Goal: Task Accomplishment & Management: Complete application form

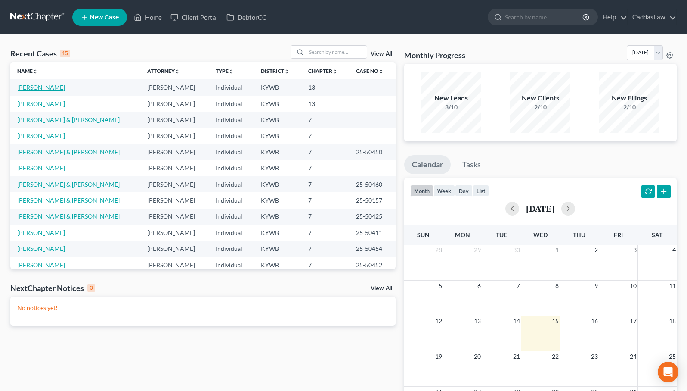
click at [28, 88] on link "[PERSON_NAME]" at bounding box center [41, 87] width 48 height 7
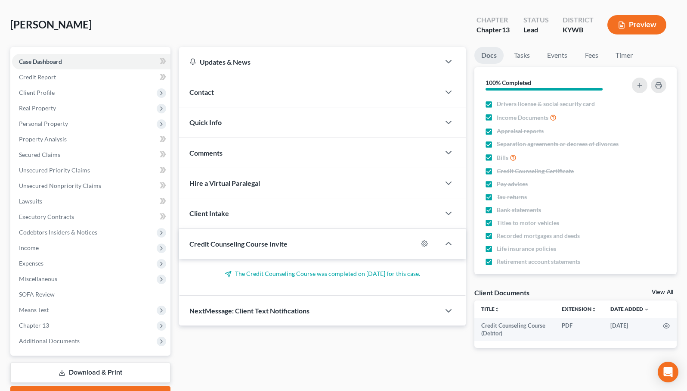
scroll to position [40, 0]
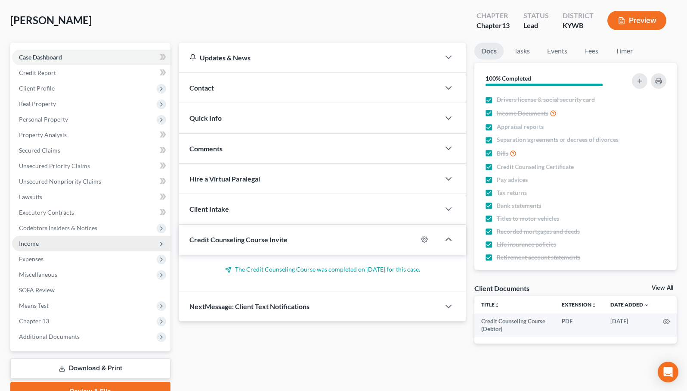
click at [40, 241] on span "Income" at bounding box center [91, 244] width 158 height 16
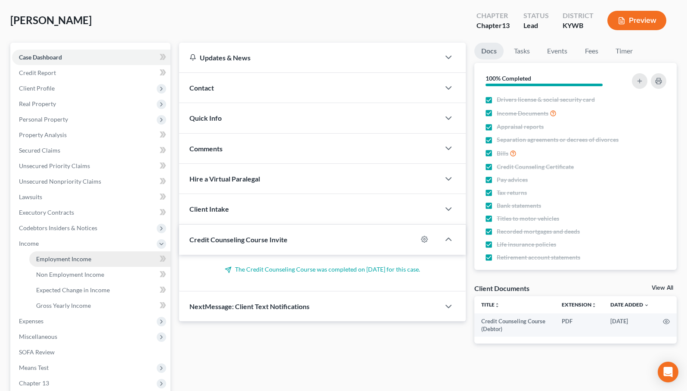
click at [59, 259] on span "Employment Income" at bounding box center [63, 258] width 55 height 7
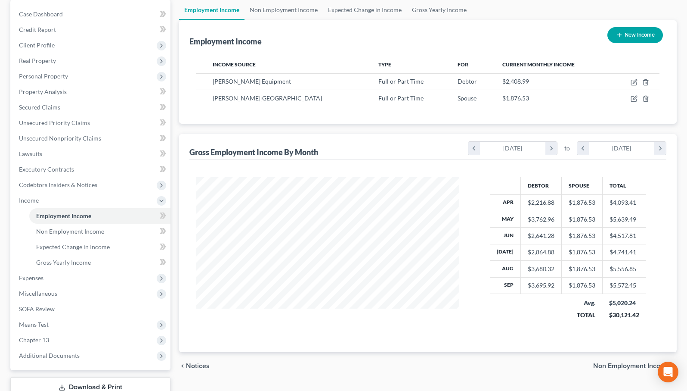
scroll to position [119, 0]
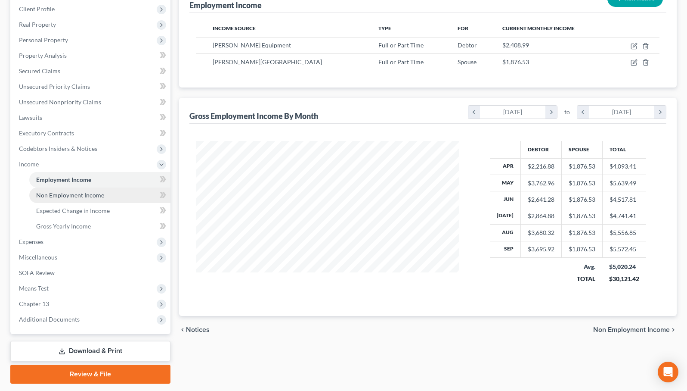
click at [78, 195] on span "Non Employment Income" at bounding box center [70, 194] width 68 height 7
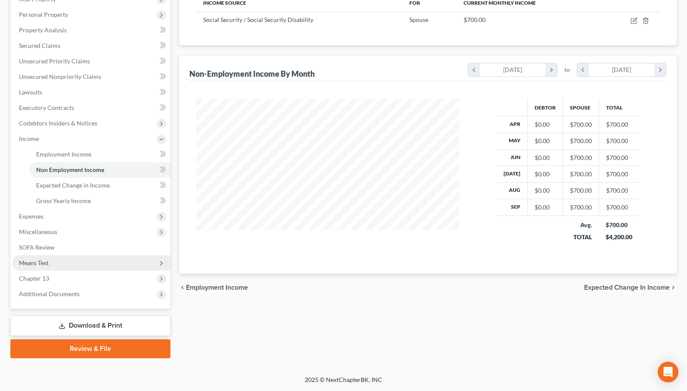
scroll to position [145, 0]
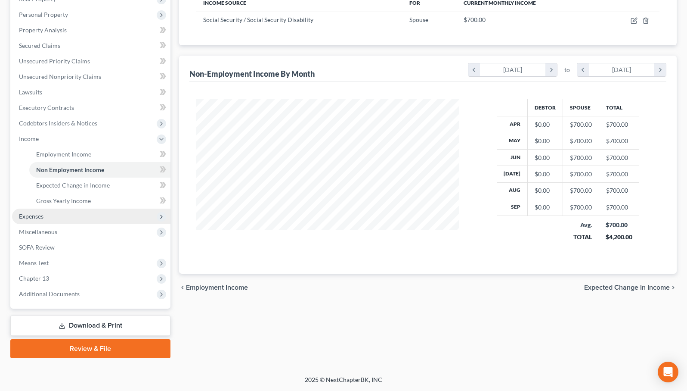
click at [28, 216] on span "Expenses" at bounding box center [31, 215] width 25 height 7
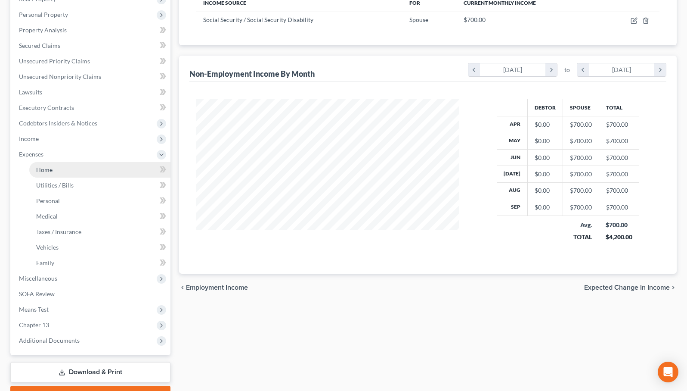
click at [64, 171] on link "Home" at bounding box center [99, 170] width 141 height 16
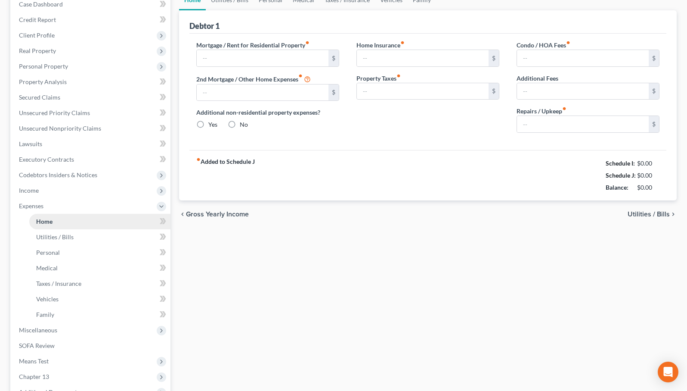
type input "586.00"
type input "0.00"
radio input "true"
type input "0.00"
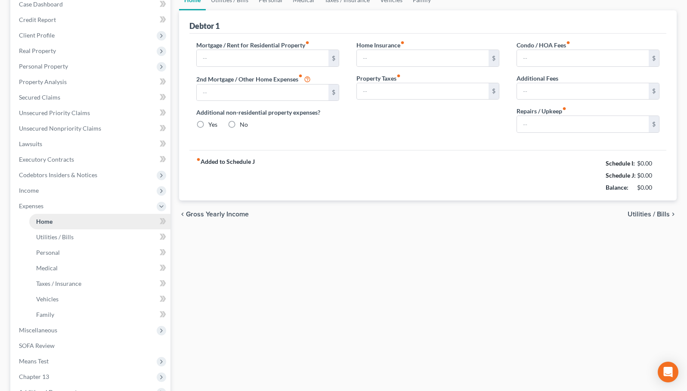
type input "0.00"
type input "230.00"
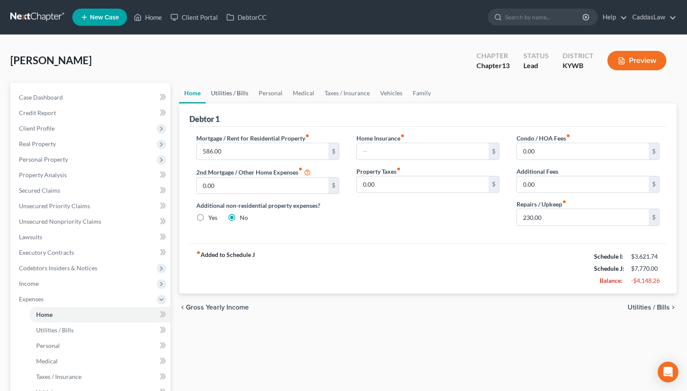
click at [240, 91] on link "Utilities / Bills" at bounding box center [230, 93] width 48 height 21
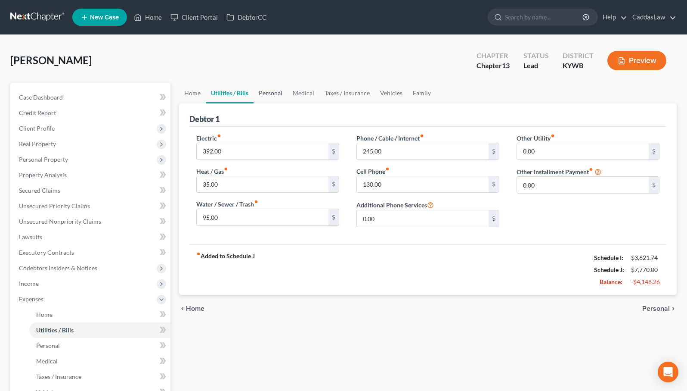
click at [274, 95] on link "Personal" at bounding box center [271, 93] width 34 height 21
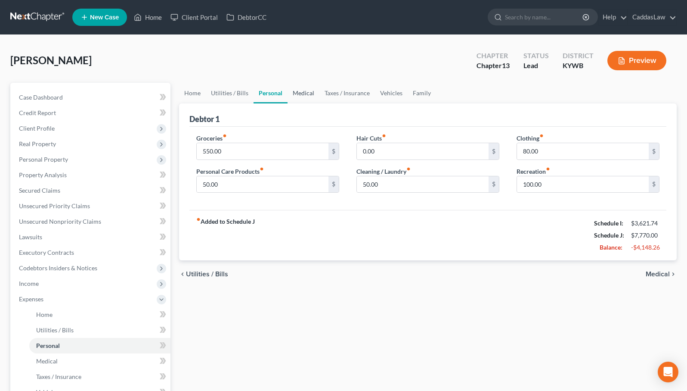
click at [301, 94] on link "Medical" at bounding box center [304, 93] width 32 height 21
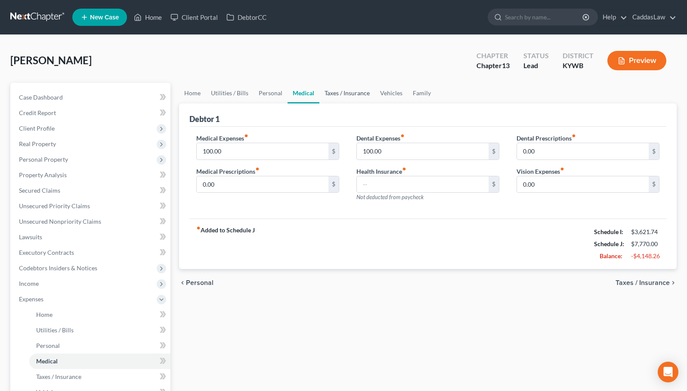
click at [329, 96] on link "Taxes / Insurance" at bounding box center [348, 93] width 56 height 21
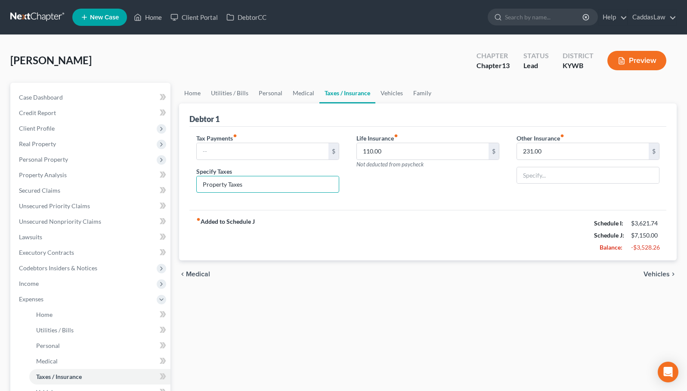
drag, startPoint x: 249, startPoint y: 186, endPoint x: 178, endPoint y: 186, distance: 71.5
click at [178, 186] on div "Home Utilities / Bills Personal Medical Taxes / Insurance Vehicles Family Debto…" at bounding box center [428, 316] width 506 height 466
click at [396, 94] on link "Vehicles" at bounding box center [392, 93] width 33 height 21
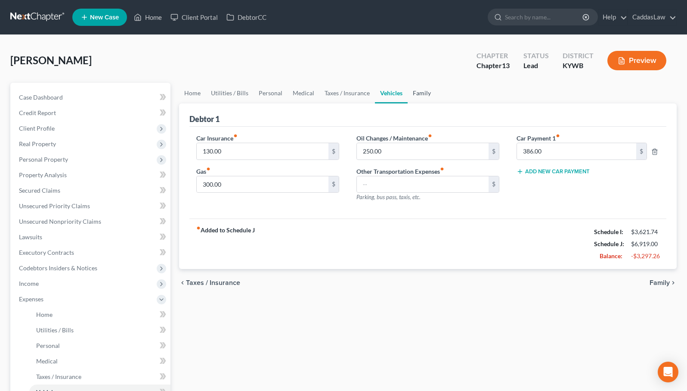
click at [415, 93] on link "Family" at bounding box center [422, 93] width 28 height 21
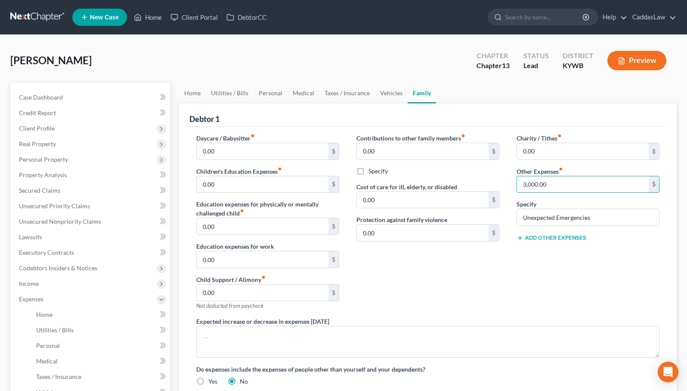
drag, startPoint x: 562, startPoint y: 183, endPoint x: 515, endPoint y: 183, distance: 46.9
click at [515, 183] on div "Charity / Tithes fiber_manual_record 0.00 $ Other Expenses fiber_manual_record …" at bounding box center [588, 224] width 160 height 183
drag, startPoint x: 606, startPoint y: 217, endPoint x: 504, endPoint y: 215, distance: 102.1
click at [506, 216] on div "Daycare / Babysitter fiber_manual_record 0.00 $ Children's Education Expenses f…" at bounding box center [428, 262] width 481 height 259
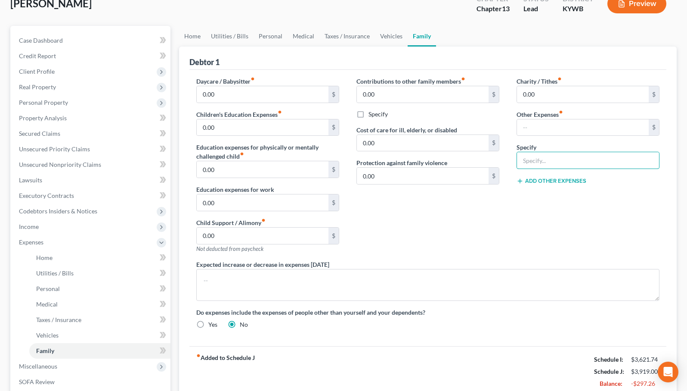
scroll to position [5, 0]
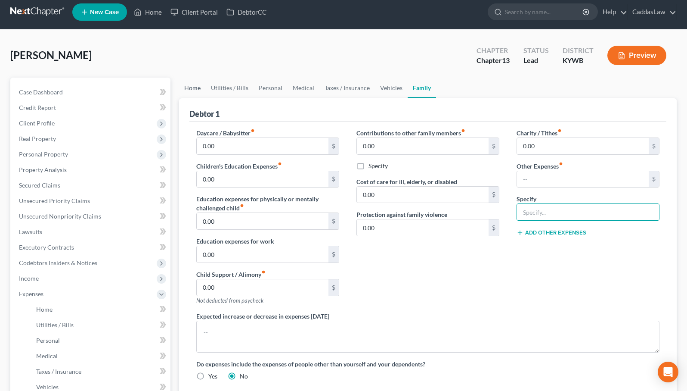
click at [196, 90] on link "Home" at bounding box center [192, 88] width 27 height 21
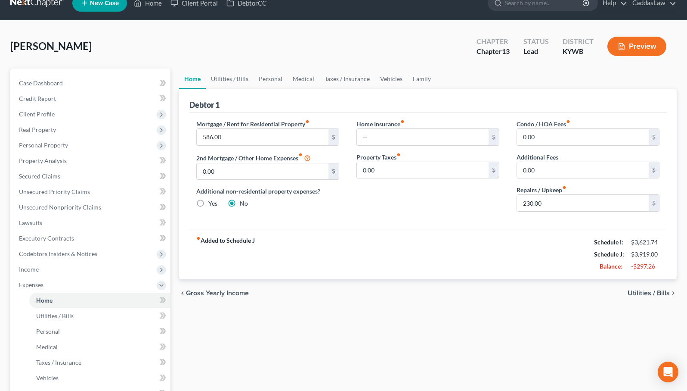
scroll to position [16, 0]
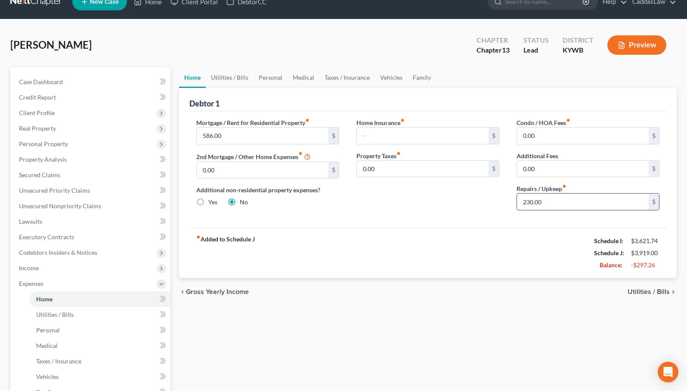
click at [546, 202] on input "230.00" at bounding box center [583, 201] width 132 height 16
click at [219, 80] on link "Utilities / Bills" at bounding box center [230, 77] width 48 height 21
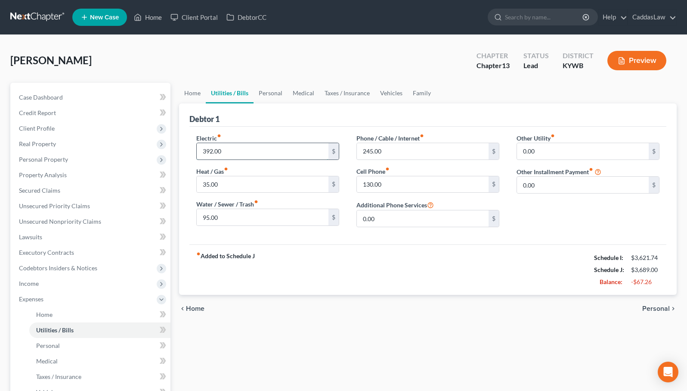
click at [228, 150] on input "392.00" at bounding box center [263, 151] width 132 height 16
type input "300.00"
click at [276, 94] on link "Personal" at bounding box center [271, 93] width 34 height 21
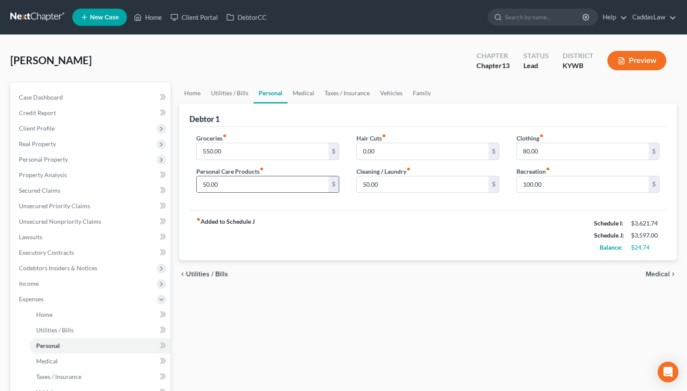
click at [229, 185] on input "50.00" at bounding box center [263, 184] width 132 height 16
click at [389, 184] on input "50.00" at bounding box center [423, 184] width 132 height 16
click at [570, 183] on input "100.00" at bounding box center [583, 184] width 132 height 16
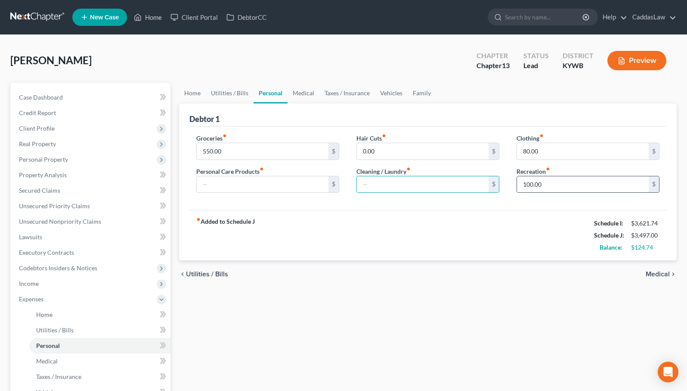
click at [570, 183] on input "100.00" at bounding box center [583, 184] width 132 height 16
click at [548, 148] on input "80.00" at bounding box center [583, 151] width 132 height 16
click at [295, 92] on link "Medical" at bounding box center [304, 93] width 32 height 21
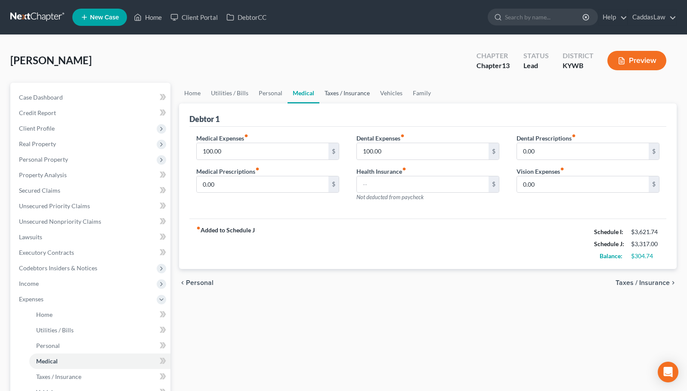
click at [342, 98] on link "Taxes / Insurance" at bounding box center [348, 93] width 56 height 21
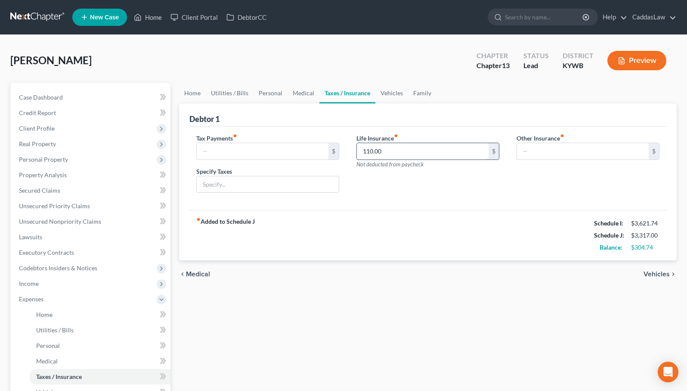
click at [406, 151] on input "110.00" at bounding box center [423, 151] width 132 height 16
drag, startPoint x: 405, startPoint y: 152, endPoint x: 348, endPoint y: 152, distance: 57.3
click at [348, 152] on div "Tax Payments fiber_manual_record $ Specify Taxes Life Insurance fiber_manual_re…" at bounding box center [428, 166] width 481 height 66
click at [394, 93] on link "Vehicles" at bounding box center [392, 93] width 33 height 21
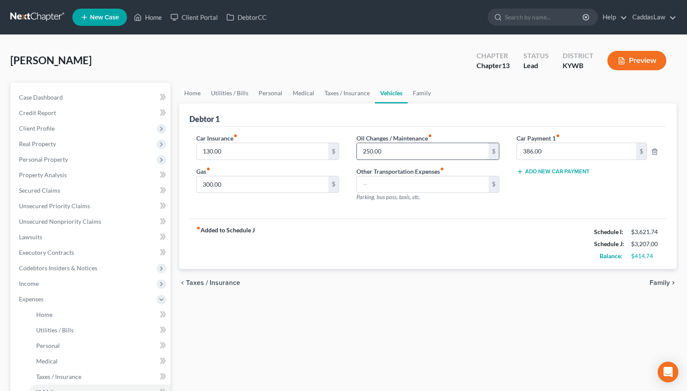
click at [388, 152] on input "250.00" at bounding box center [423, 151] width 132 height 16
click at [277, 93] on link "Personal" at bounding box center [271, 93] width 34 height 21
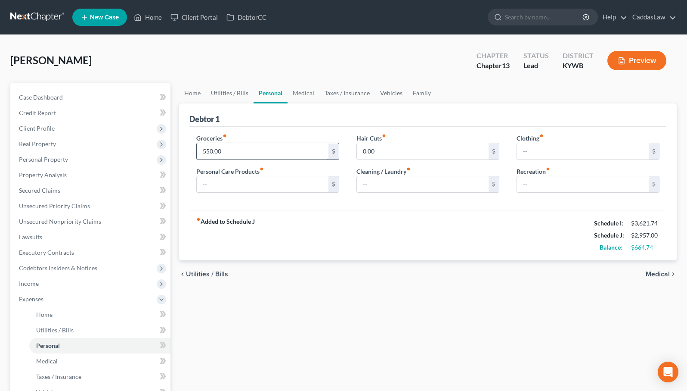
drag, startPoint x: 232, startPoint y: 149, endPoint x: 199, endPoint y: 149, distance: 33.2
click at [198, 149] on input "550.00" at bounding box center [263, 151] width 132 height 16
type input "700.00"
click at [276, 187] on input "text" at bounding box center [263, 184] width 132 height 16
type input "50.00"
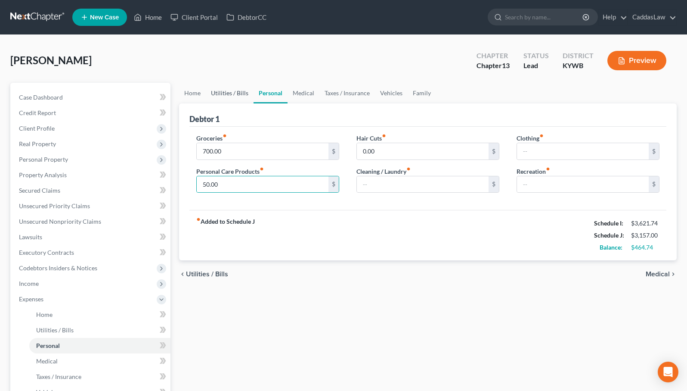
click at [238, 93] on link "Utilities / Bills" at bounding box center [230, 93] width 48 height 21
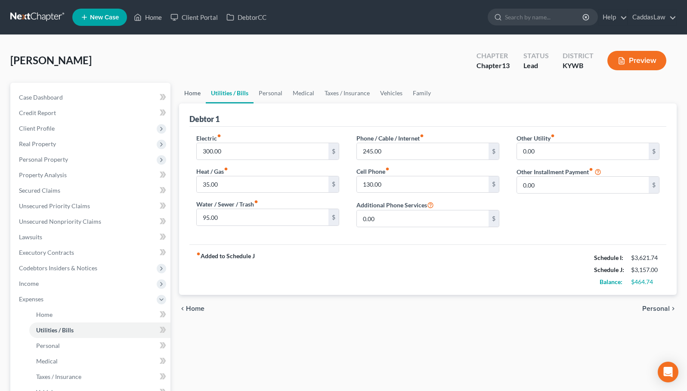
click at [190, 93] on link "Home" at bounding box center [192, 93] width 27 height 21
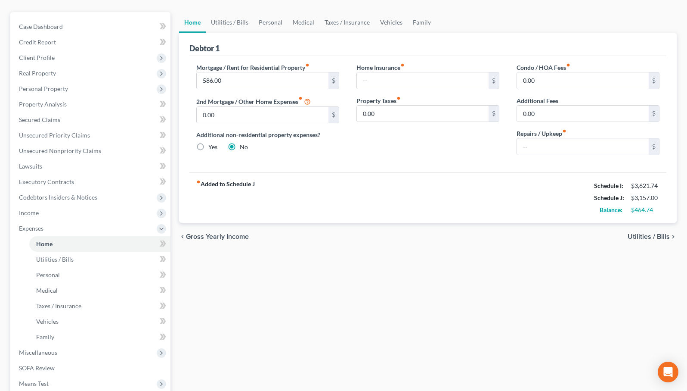
scroll to position [130, 0]
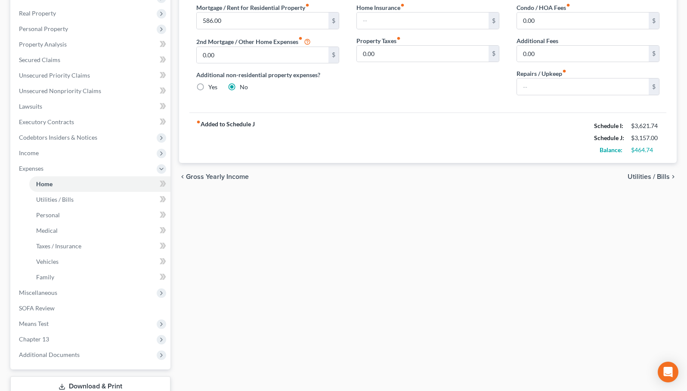
click at [236, 271] on div "Home Utilities / Bills Personal Medical Taxes / Insurance Vehicles Family Debto…" at bounding box center [428, 185] width 506 height 466
click at [61, 294] on span "Miscellaneous" at bounding box center [91, 293] width 158 height 16
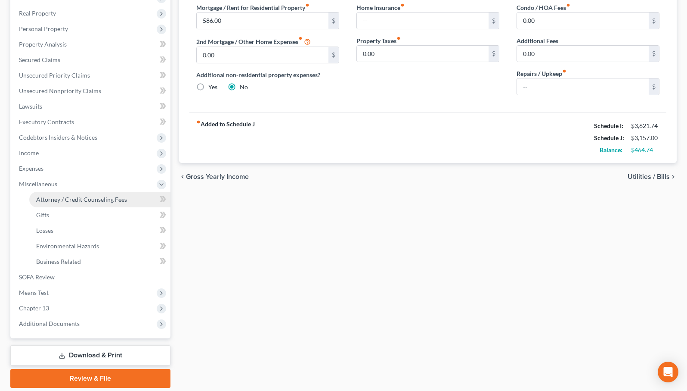
click at [86, 200] on span "Attorney / Credit Counseling Fees" at bounding box center [81, 199] width 91 height 7
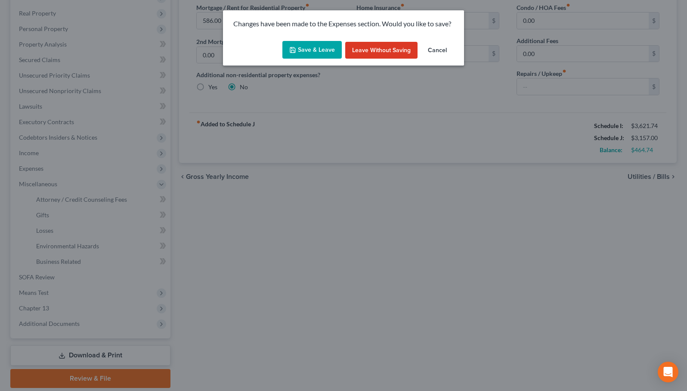
click at [312, 50] on button "Save & Leave" at bounding box center [311, 50] width 59 height 18
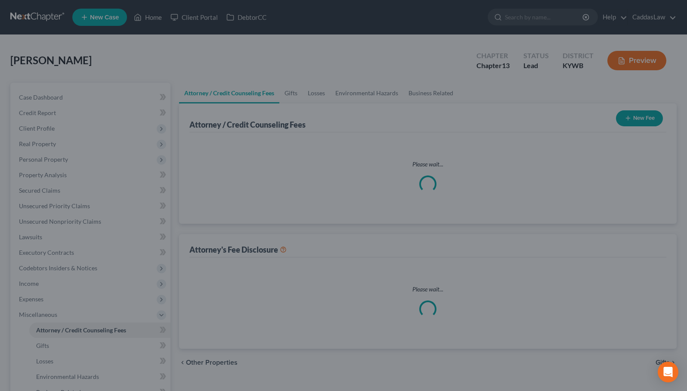
select select "0"
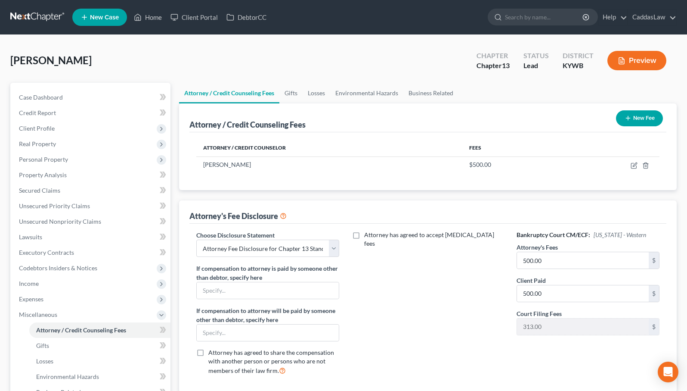
scroll to position [19, 0]
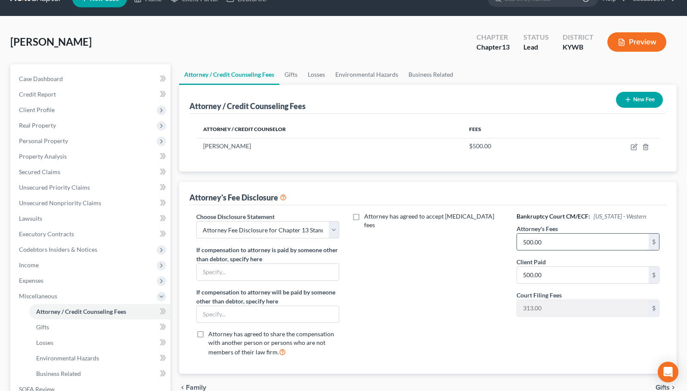
click at [554, 242] on input "500.00" at bounding box center [583, 241] width 132 height 16
type input "4,100"
click at [564, 274] on input "500.00" at bounding box center [583, 275] width 132 height 16
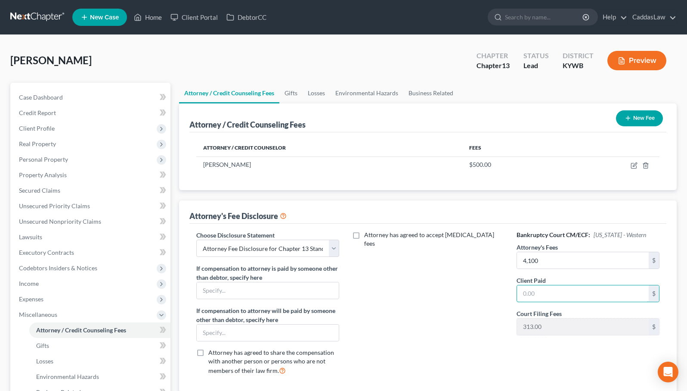
scroll to position [0, 0]
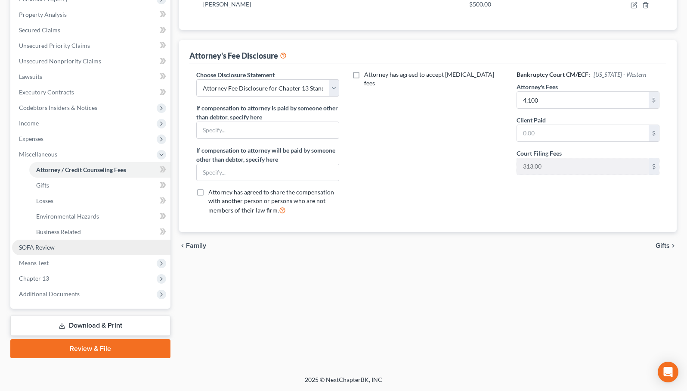
click at [87, 250] on link "SOFA Review" at bounding box center [91, 247] width 158 height 16
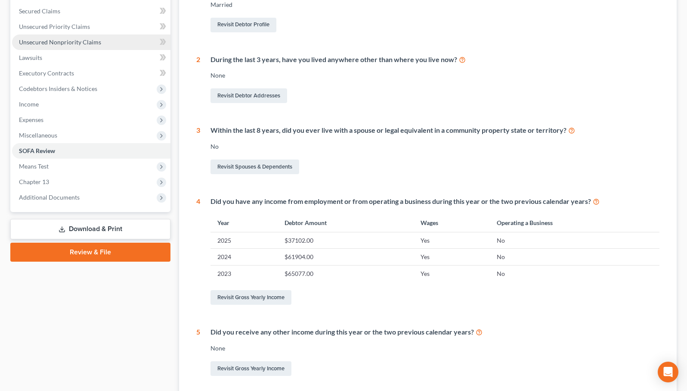
scroll to position [186, 0]
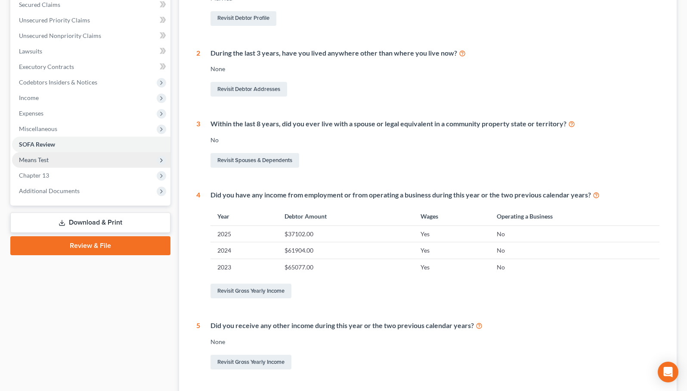
click at [86, 161] on span "Means Test" at bounding box center [91, 160] width 158 height 16
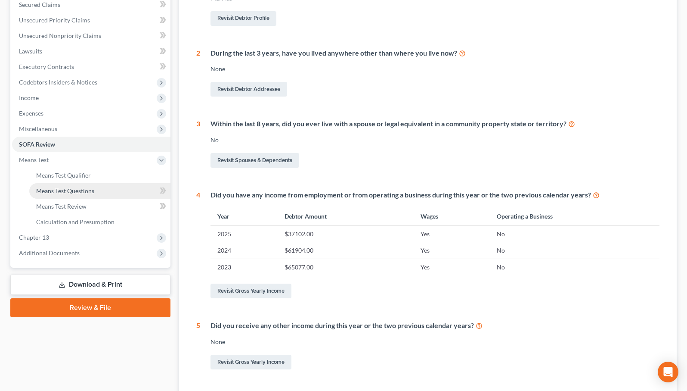
click at [74, 197] on link "Means Test Questions" at bounding box center [99, 191] width 141 height 16
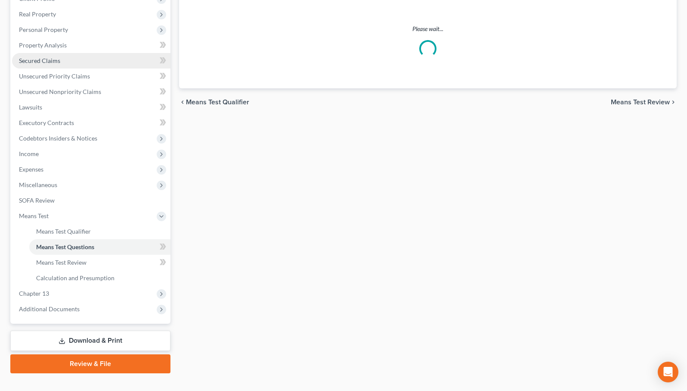
scroll to position [137, 0]
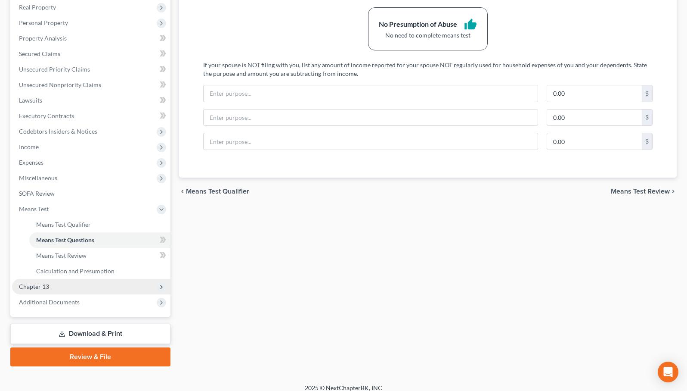
click at [48, 290] on span "Chapter 13" at bounding box center [91, 287] width 158 height 16
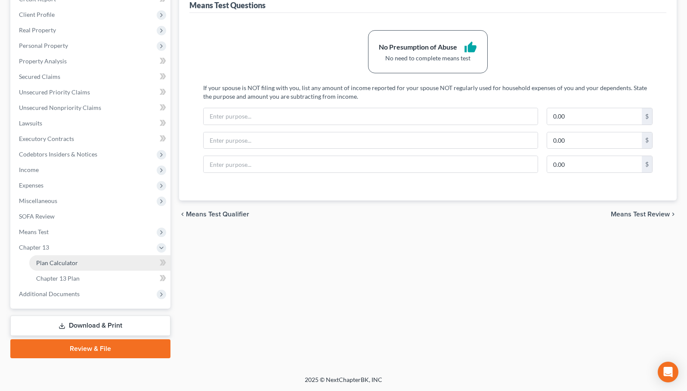
click at [68, 265] on span "Plan Calculator" at bounding box center [57, 262] width 42 height 7
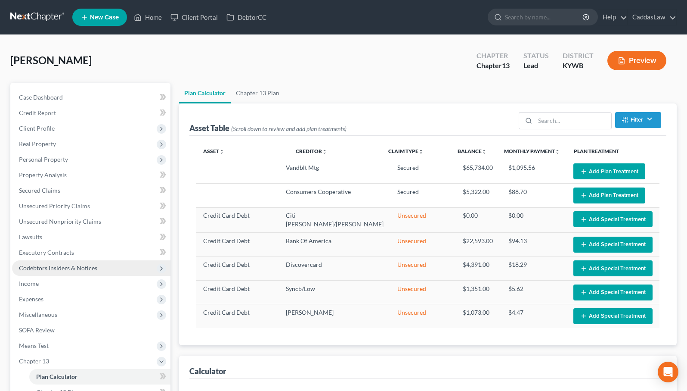
select select "59"
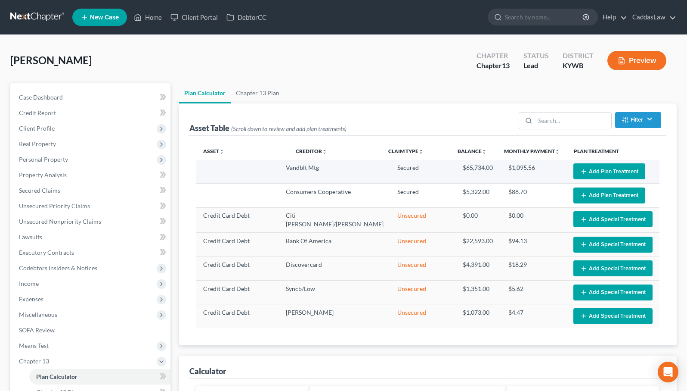
click at [606, 174] on button "Add Plan Treatment" at bounding box center [610, 171] width 72 height 16
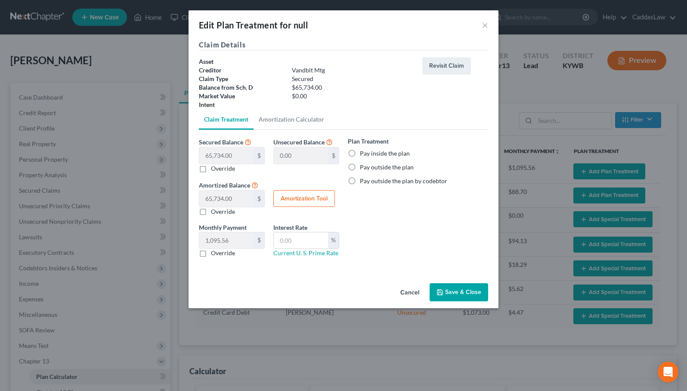
click at [360, 167] on label "Pay outside the plan" at bounding box center [387, 167] width 54 height 9
click at [363, 167] on input "Pay outside the plan" at bounding box center [366, 166] width 6 height 6
radio input "true"
click at [466, 290] on button "Save & Close" at bounding box center [459, 292] width 59 height 18
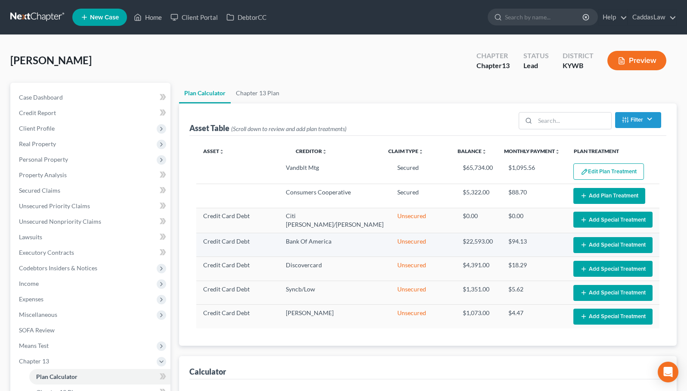
select select "59"
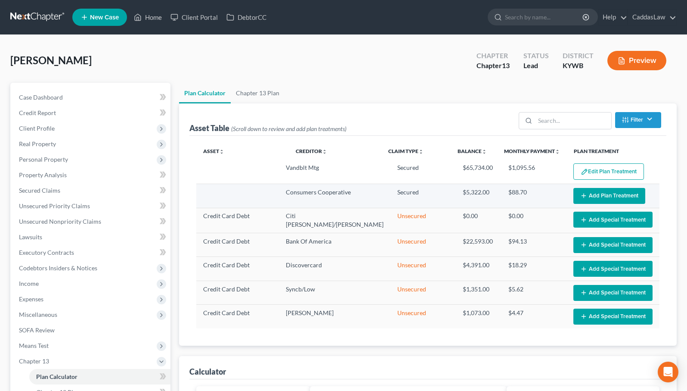
click at [596, 193] on button "Add Plan Treatment" at bounding box center [610, 196] width 72 height 16
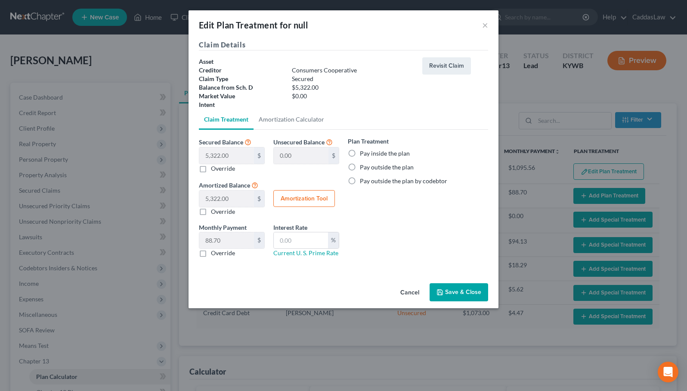
click at [360, 166] on label "Pay outside the plan" at bounding box center [387, 167] width 54 height 9
click at [363, 166] on input "Pay outside the plan" at bounding box center [366, 166] width 6 height 6
radio input "true"
click at [463, 288] on button "Save & Close" at bounding box center [459, 292] width 59 height 18
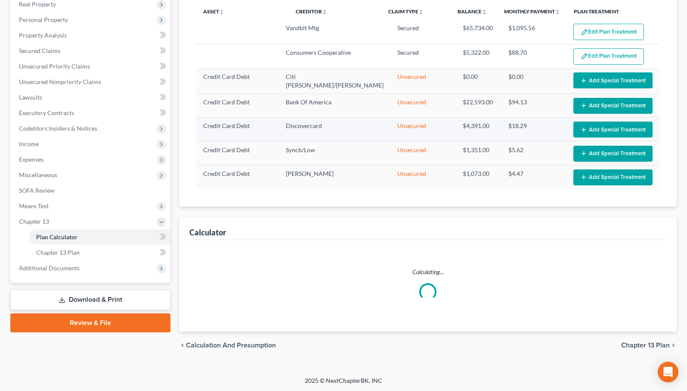
scroll to position [139, 0]
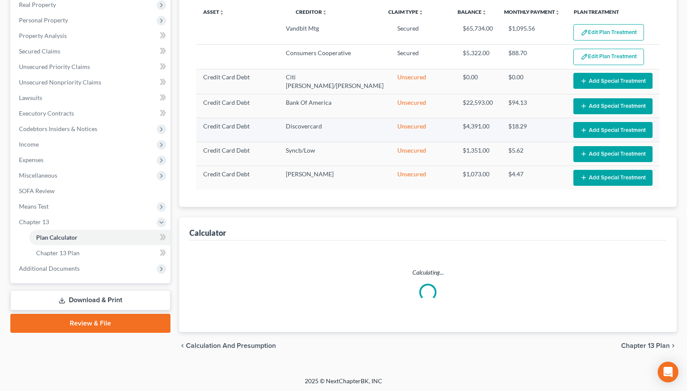
select select "59"
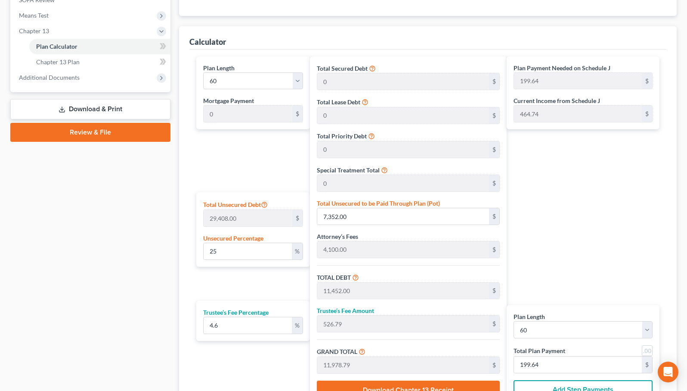
scroll to position [332, 0]
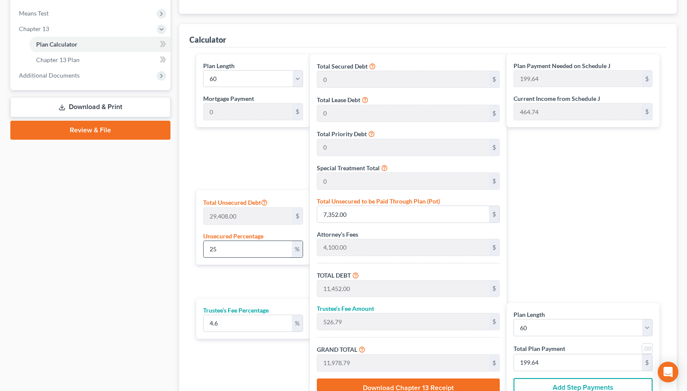
click at [219, 250] on input "25" at bounding box center [248, 249] width 88 height 16
type input "5"
type input "1,470.40"
type input "5,570.40"
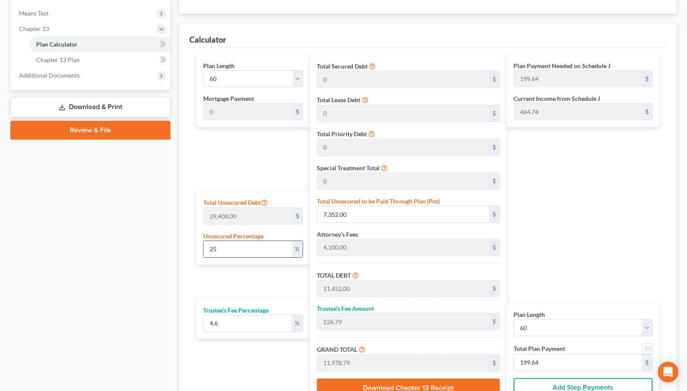
type input "256.23"
type input "5,826.63"
type input "97.11"
type input "50"
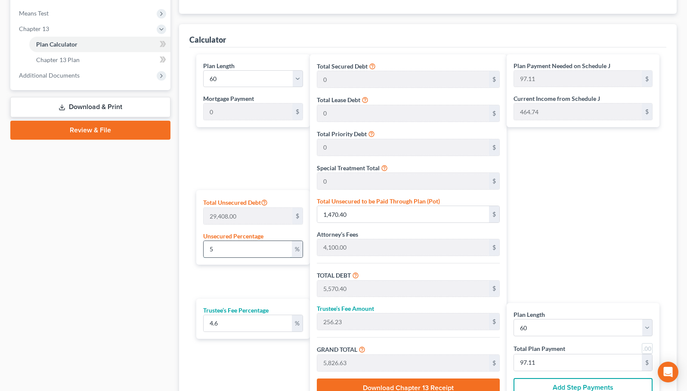
type input "14,704.00"
type input "18,804.00"
type input "864.98"
type input "19,668.98"
type input "327.81"
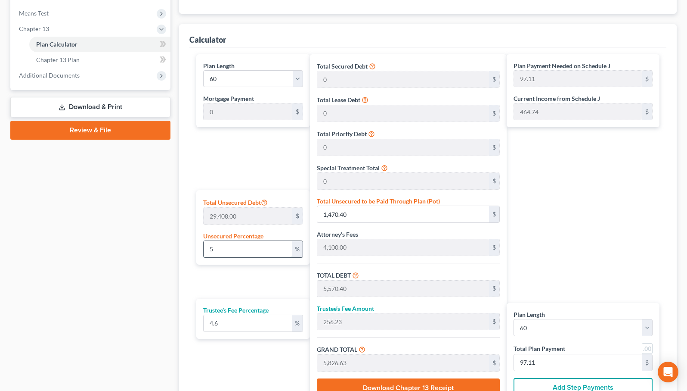
type input "327.81"
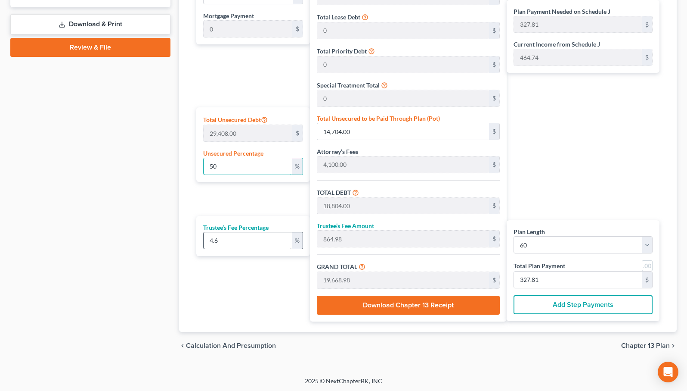
scroll to position [414, 0]
type input "50"
click at [230, 243] on input "4.6" at bounding box center [248, 241] width 88 height 16
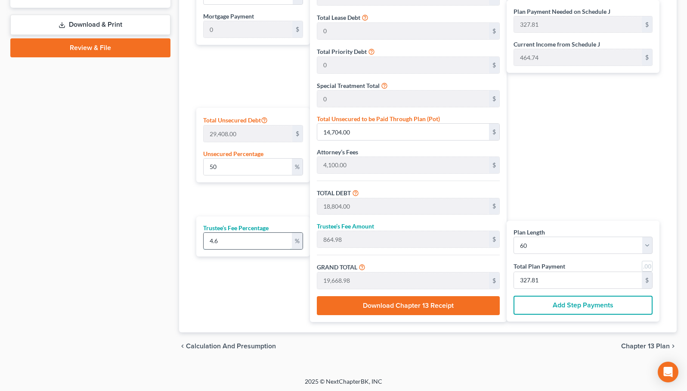
click at [230, 243] on input "4.6" at bounding box center [248, 241] width 88 height 16
type input "5"
type input "940.20"
type input "19,744.20"
type input "329.07"
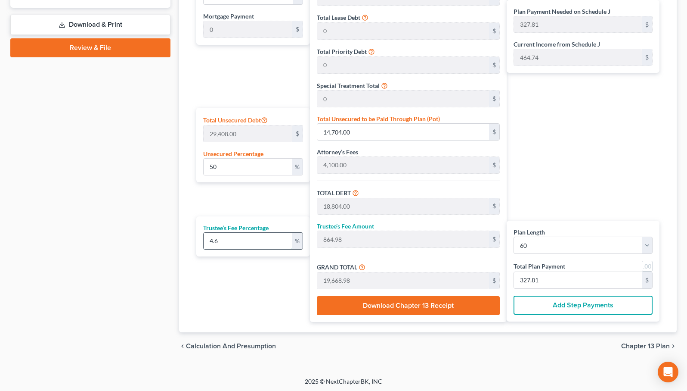
type input "329.07"
type input "5.2"
type input "977.80"
type input "19,781.80"
type input "329.69"
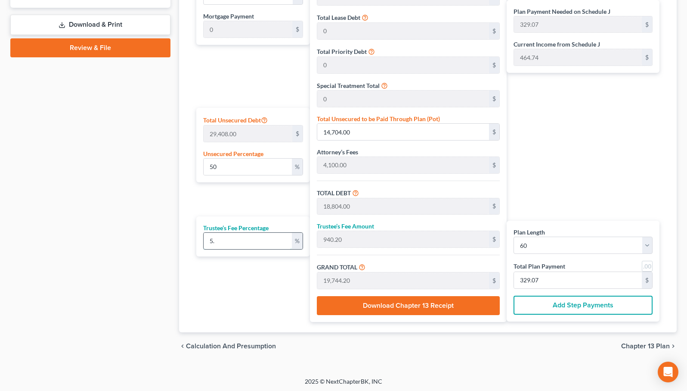
type input "329.69"
type input "5.25"
type input "987.20"
type input "19,791.21"
type input "329.85"
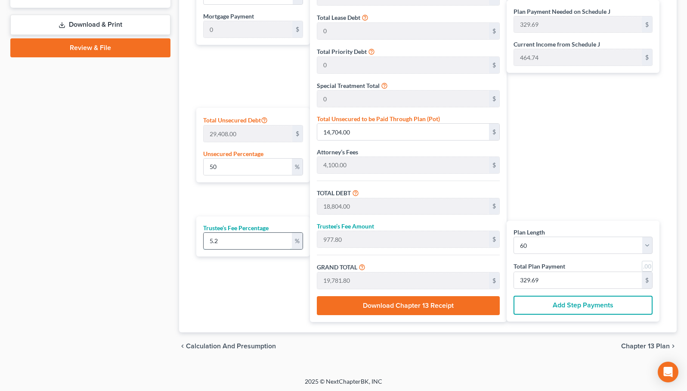
type input "329.85"
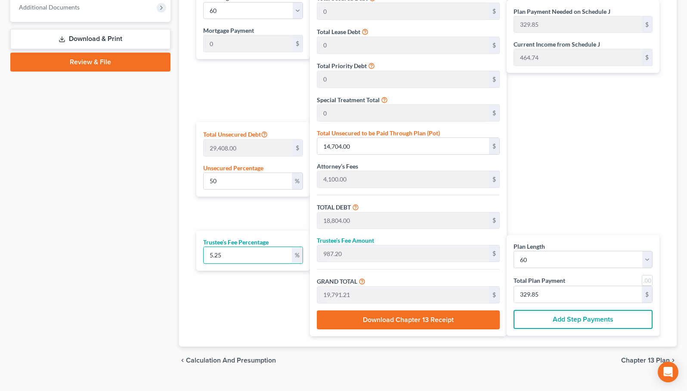
type input "5.25"
click at [408, 156] on div "Total Secured Debt 0 $ Total Lease Debt 0 $ Total Priority Debt 0 $ Special Tre…" at bounding box center [408, 161] width 197 height 350
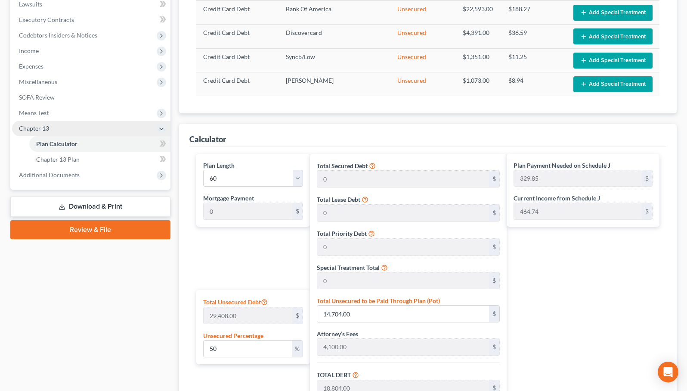
scroll to position [231, 0]
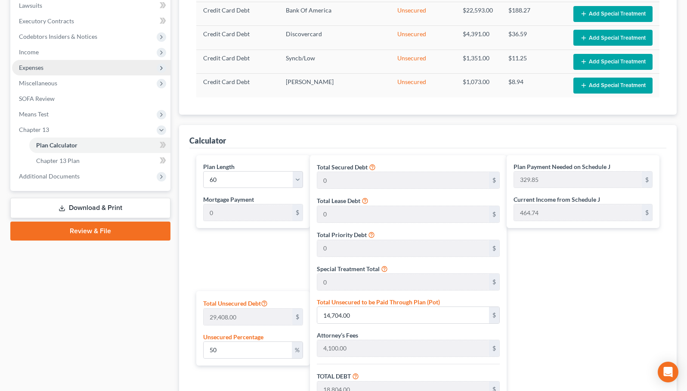
click at [68, 68] on span "Expenses" at bounding box center [91, 68] width 158 height 16
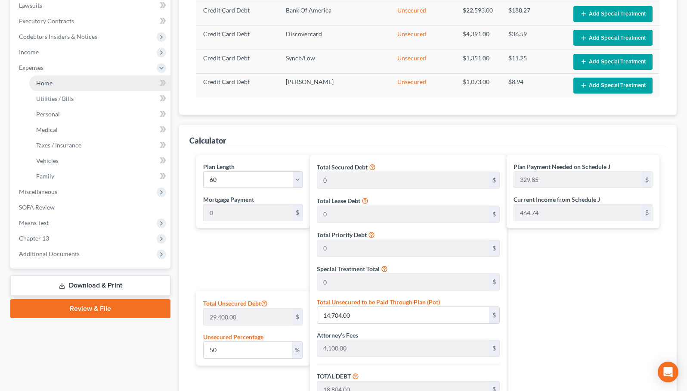
click at [60, 84] on link "Home" at bounding box center [99, 83] width 141 height 16
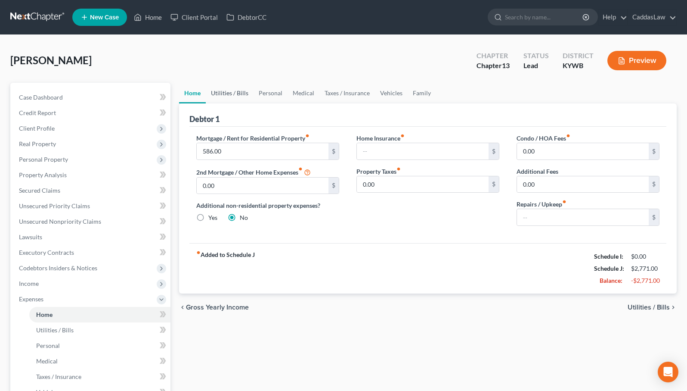
click at [233, 93] on link "Utilities / Bills" at bounding box center [230, 93] width 48 height 21
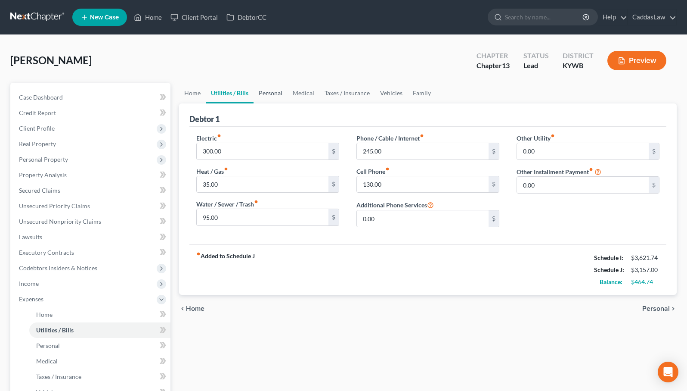
click at [273, 94] on link "Personal" at bounding box center [271, 93] width 34 height 21
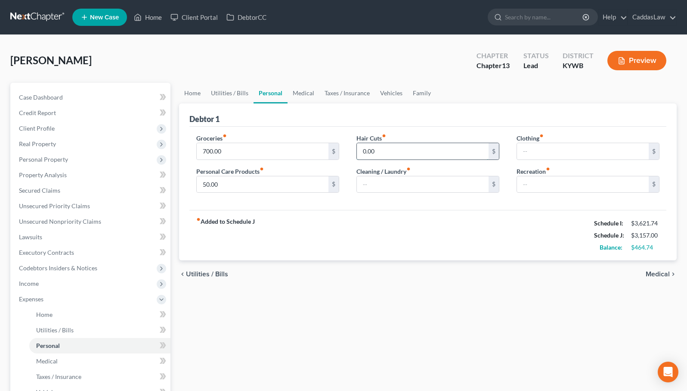
click at [363, 151] on input "0.00" at bounding box center [423, 151] width 132 height 16
click at [532, 185] on input "text" at bounding box center [583, 184] width 132 height 16
click at [531, 152] on input "text" at bounding box center [583, 151] width 132 height 16
type input "50.00"
click at [309, 92] on link "Medical" at bounding box center [304, 93] width 32 height 21
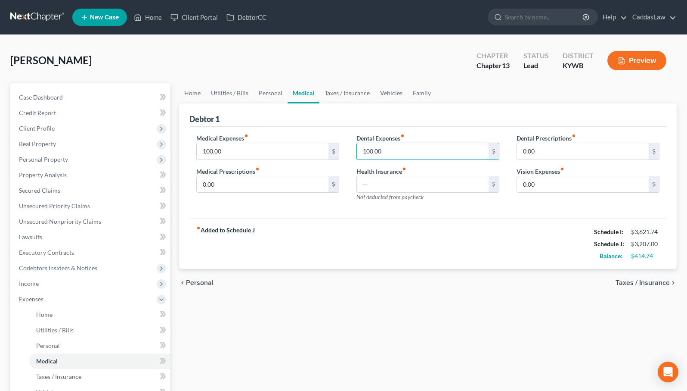
drag, startPoint x: 394, startPoint y: 149, endPoint x: 351, endPoint y: 149, distance: 43.5
click at [351, 149] on div "Dental Expenses fiber_manual_record 100.00 $ Health Insurance fiber_manual_reco…" at bounding box center [428, 170] width 160 height 75
drag, startPoint x: 239, startPoint y: 152, endPoint x: 172, endPoint y: 149, distance: 67.2
click at [172, 149] on div "Petition Navigation Case Dashboard Payments Invoices Payments Payments Credit R…" at bounding box center [343, 316] width 675 height 466
click at [223, 189] on input "0.00" at bounding box center [263, 184] width 132 height 16
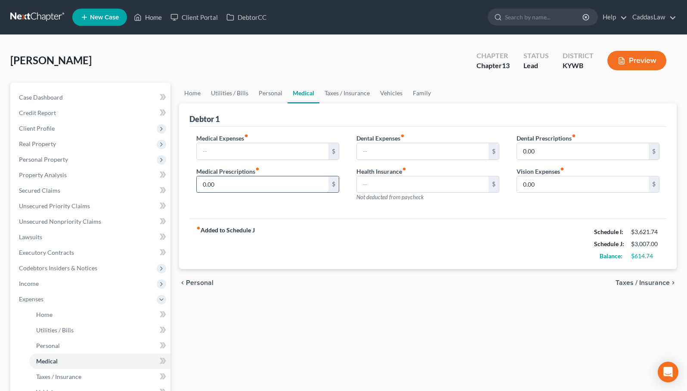
click at [223, 189] on input "0.00" at bounding box center [263, 184] width 132 height 16
click at [350, 95] on link "Taxes / Insurance" at bounding box center [348, 93] width 56 height 21
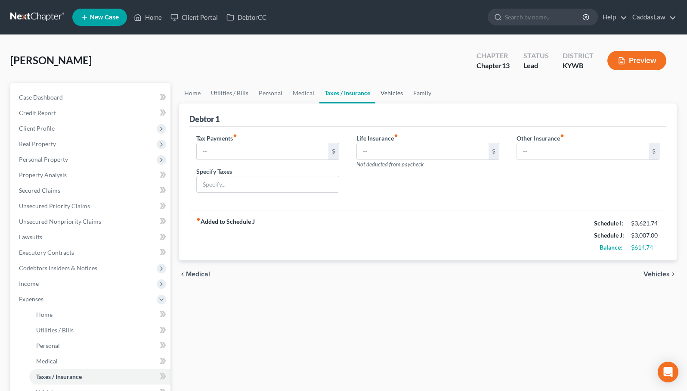
click at [380, 88] on link "Vehicles" at bounding box center [392, 93] width 33 height 21
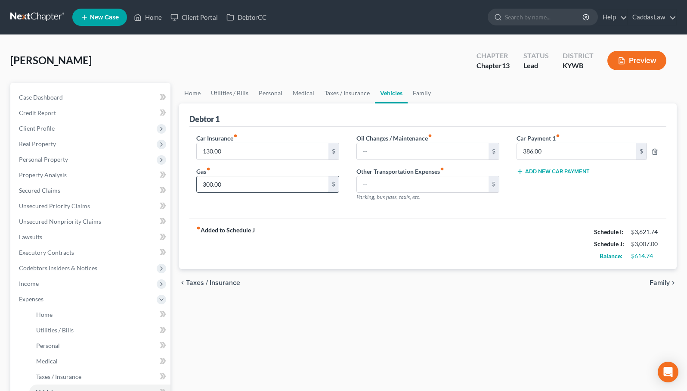
click at [210, 185] on input "300.00" at bounding box center [263, 184] width 132 height 16
drag, startPoint x: 231, startPoint y: 186, endPoint x: 178, endPoint y: 187, distance: 52.6
click at [178, 187] on div "Home Utilities / Bills Personal Medical Taxes / Insurance Vehicles Family Debto…" at bounding box center [428, 316] width 506 height 466
type input "400.00"
click at [384, 149] on input "text" at bounding box center [423, 151] width 132 height 16
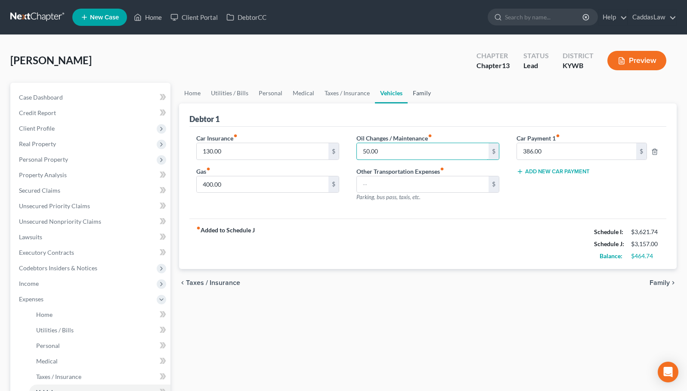
type input "50.00"
click at [420, 93] on link "Family" at bounding box center [422, 93] width 28 height 21
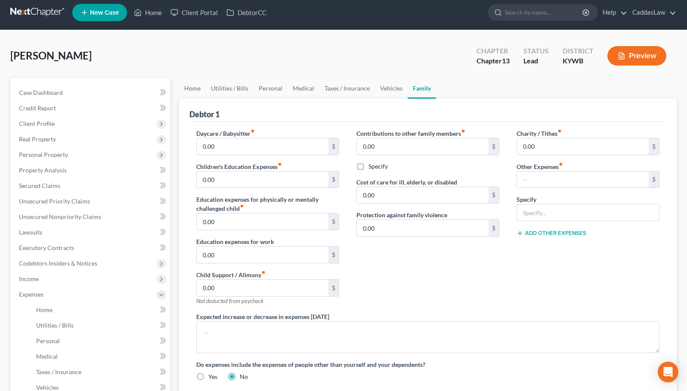
scroll to position [6, 0]
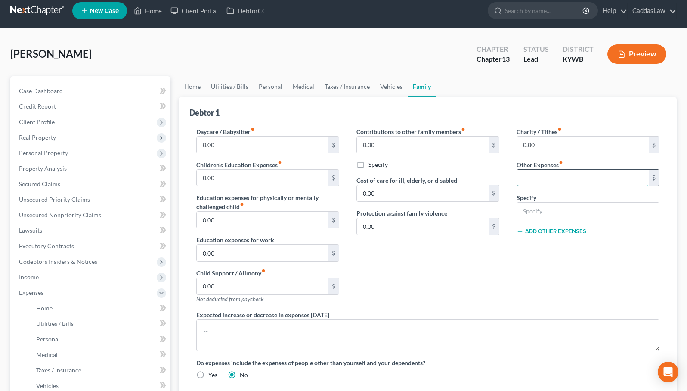
click at [543, 176] on input "text" at bounding box center [583, 178] width 132 height 16
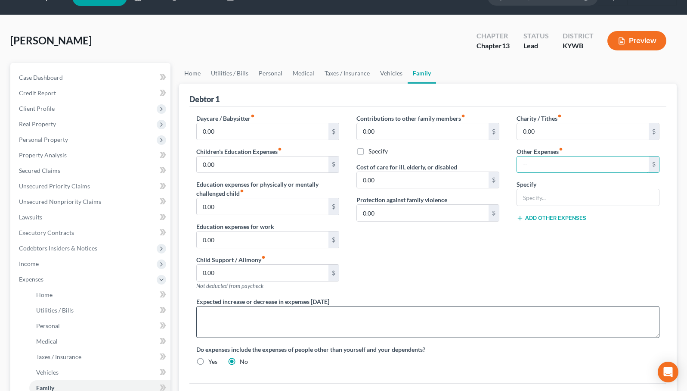
scroll to position [10, 0]
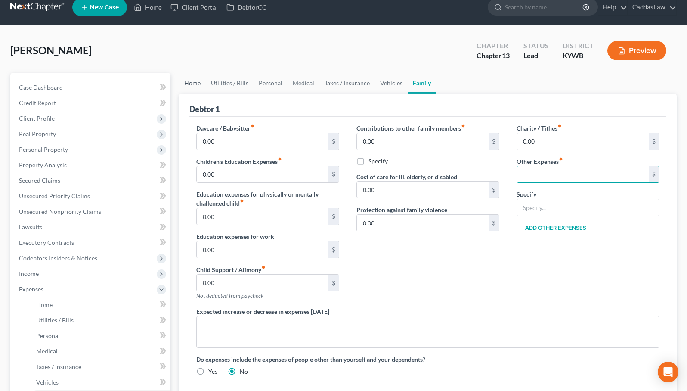
click at [185, 82] on link "Home" at bounding box center [192, 83] width 27 height 21
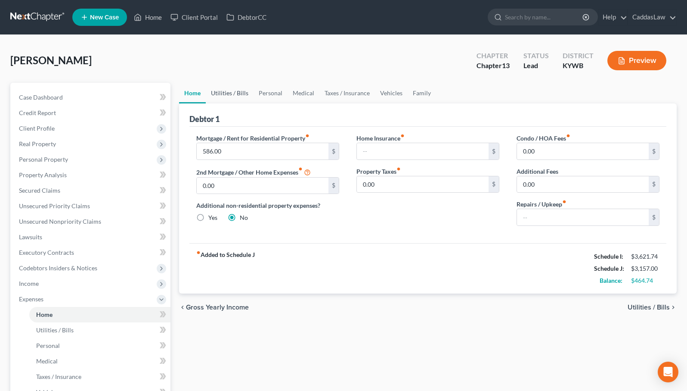
click at [239, 93] on link "Utilities / Bills" at bounding box center [230, 93] width 48 height 21
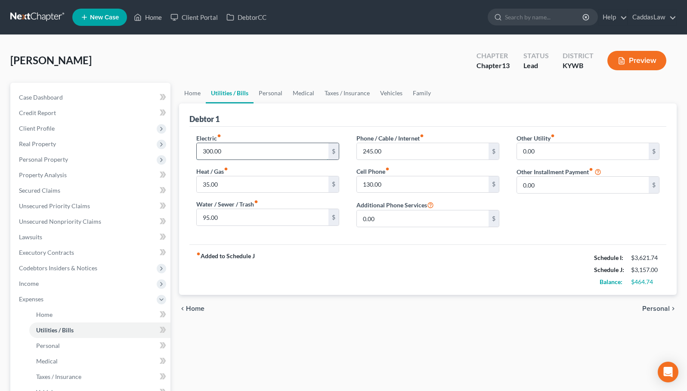
click at [233, 151] on input "300.00" at bounding box center [263, 151] width 132 height 16
drag, startPoint x: 225, startPoint y: 149, endPoint x: 196, endPoint y: 149, distance: 29.7
click at [196, 149] on div "Electric fiber_manual_record 300.00 $ Heat / Gas fiber_manual_record 35.00 $ Wa…" at bounding box center [268, 183] width 160 height 100
type input "350.00"
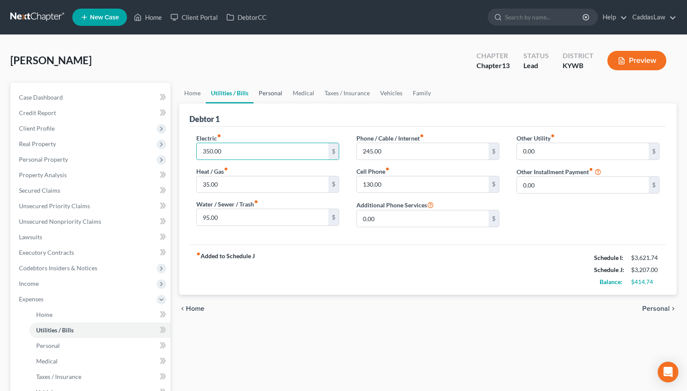
click at [271, 96] on link "Personal" at bounding box center [271, 93] width 34 height 21
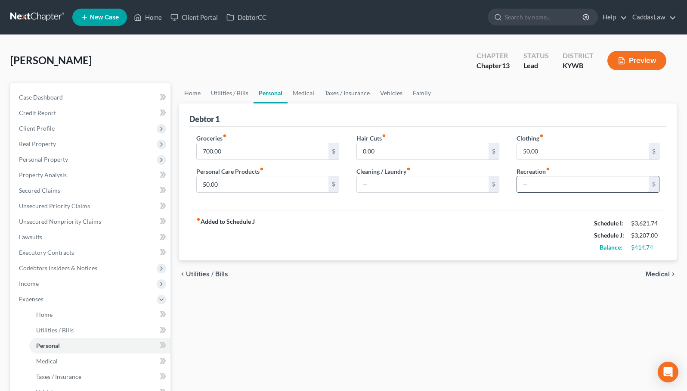
click at [542, 183] on input "text" at bounding box center [583, 184] width 132 height 16
click at [435, 184] on input "text" at bounding box center [423, 184] width 132 height 16
click at [308, 98] on link "Medical" at bounding box center [304, 93] width 32 height 21
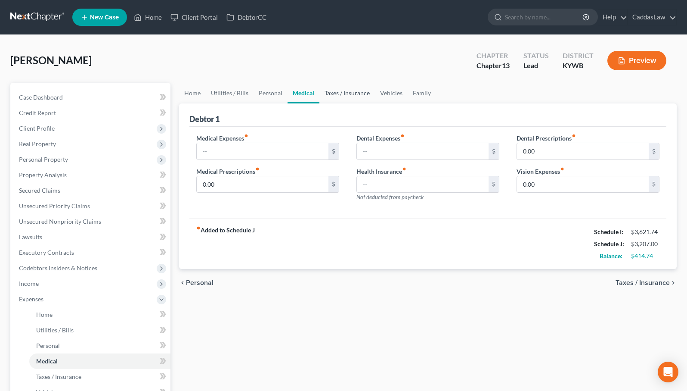
click at [349, 98] on link "Taxes / Insurance" at bounding box center [348, 93] width 56 height 21
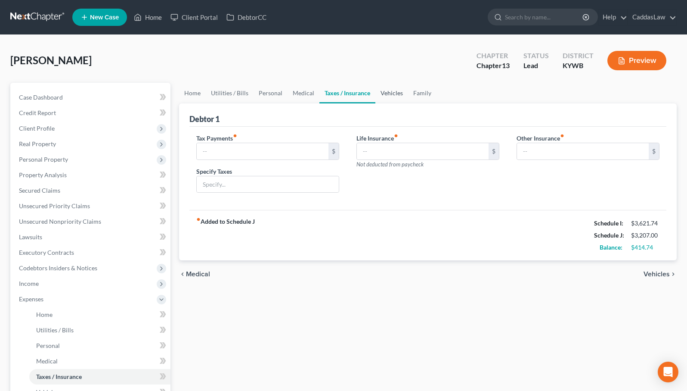
click at [389, 93] on link "Vehicles" at bounding box center [392, 93] width 33 height 21
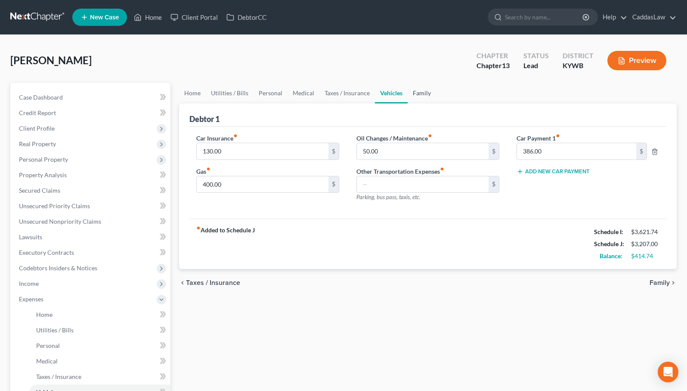
click at [420, 91] on link "Family" at bounding box center [422, 93] width 28 height 21
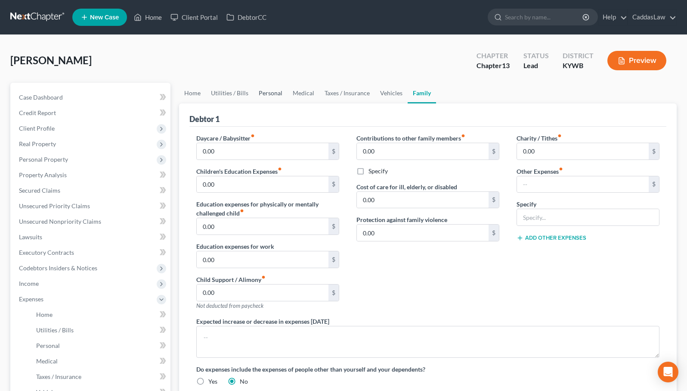
click at [268, 94] on link "Personal" at bounding box center [271, 93] width 34 height 21
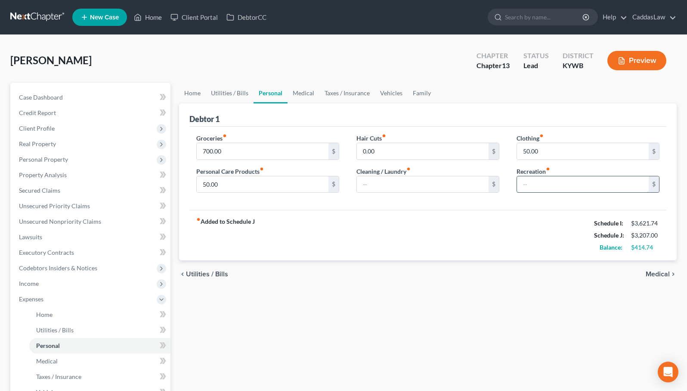
click at [531, 183] on input "text" at bounding box center [583, 184] width 132 height 16
type input "50.00"
click at [220, 182] on input "50.00" at bounding box center [263, 184] width 132 height 16
type input "1"
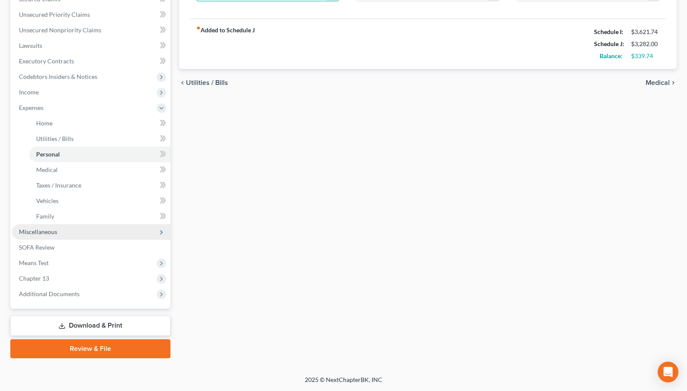
scroll to position [191, 0]
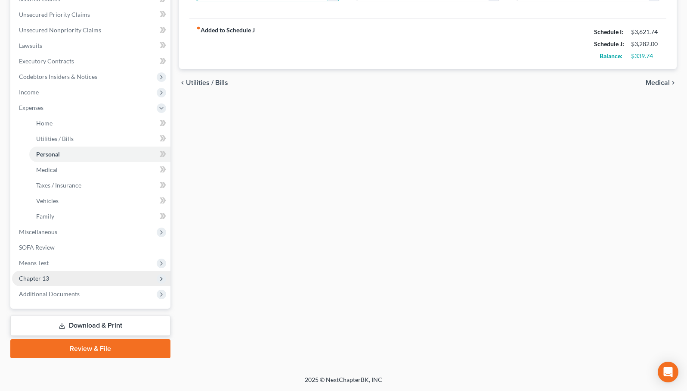
type input "75.00"
click at [65, 277] on span "Chapter 13" at bounding box center [91, 278] width 158 height 16
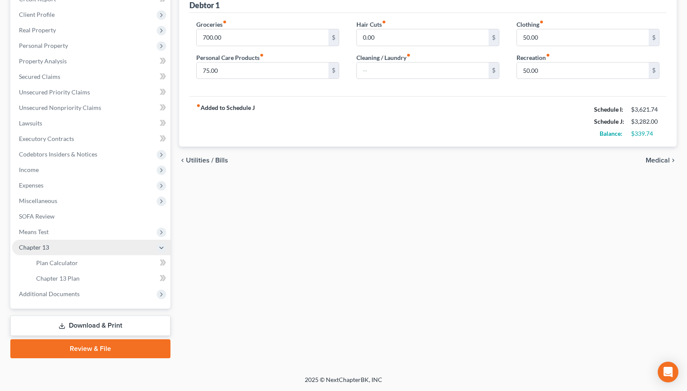
scroll to position [114, 0]
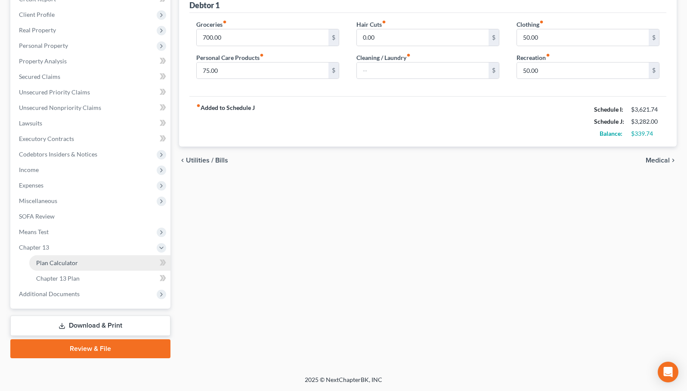
click at [71, 261] on span "Plan Calculator" at bounding box center [57, 262] width 42 height 7
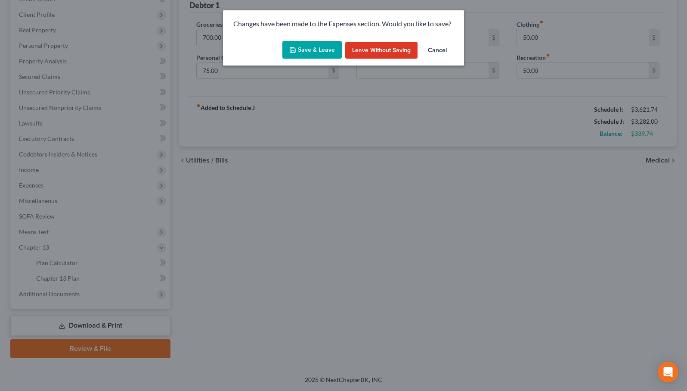
click at [314, 43] on button "Save & Leave" at bounding box center [311, 50] width 59 height 18
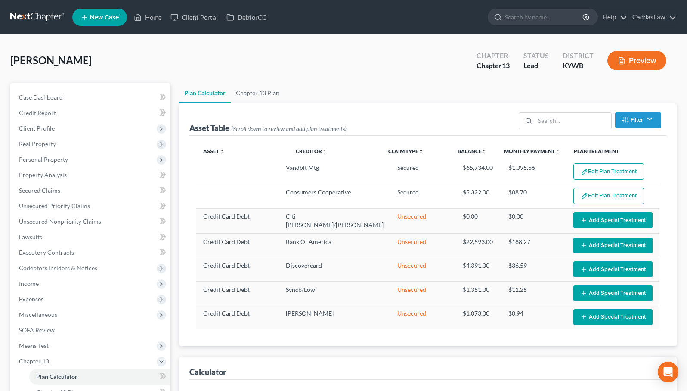
select select "59"
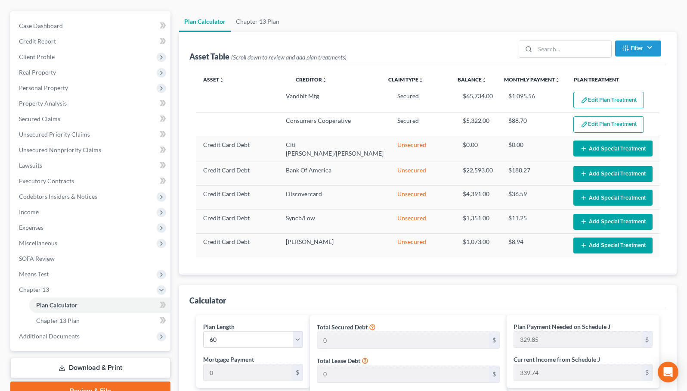
scroll to position [68, 0]
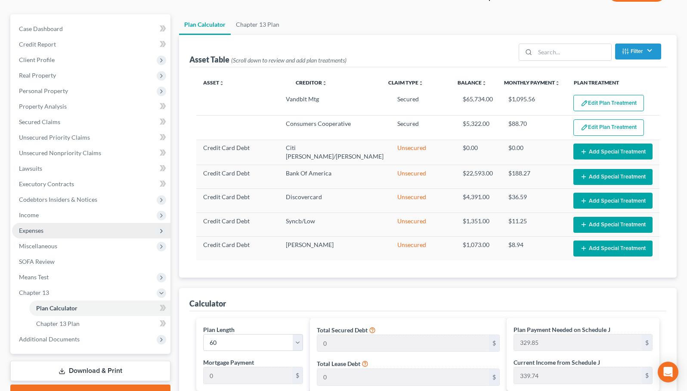
click at [81, 236] on span "Expenses" at bounding box center [91, 231] width 158 height 16
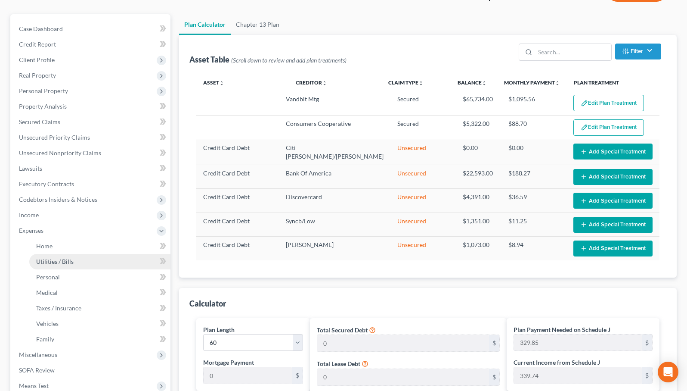
click at [78, 261] on link "Utilities / Bills" at bounding box center [99, 262] width 141 height 16
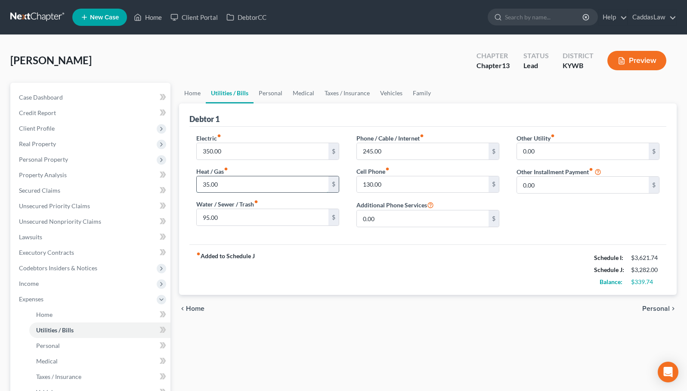
click at [223, 184] on input "35.00" at bounding box center [263, 184] width 132 height 16
type input "50.00"
click at [537, 180] on input "0.00" at bounding box center [583, 185] width 132 height 16
type input "100.00"
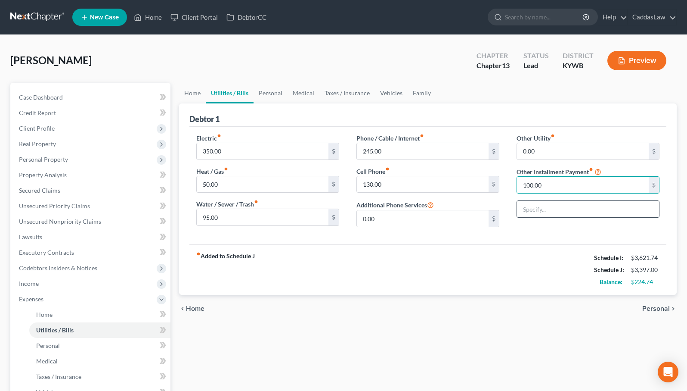
click at [534, 206] on input "text" at bounding box center [588, 209] width 142 height 16
type input "Wife's Credit Card Payments"
click at [540, 256] on div "fiber_manual_record Added to Schedule J Schedule I: $3,621.74 Schedule J: $3,39…" at bounding box center [427, 269] width 477 height 50
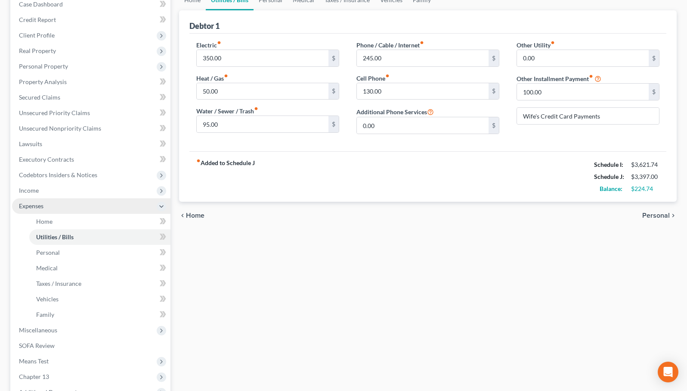
scroll to position [143, 0]
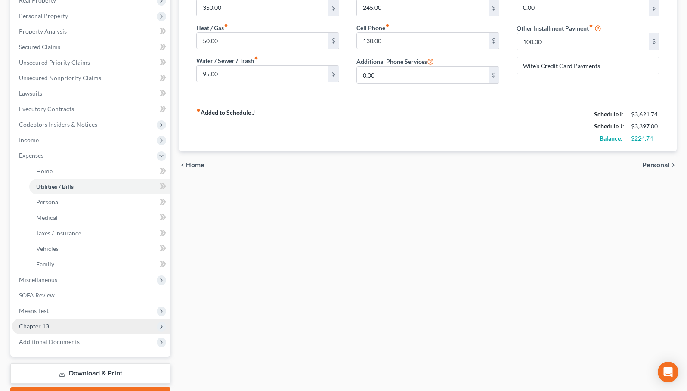
click at [61, 323] on span "Chapter 13" at bounding box center [91, 326] width 158 height 16
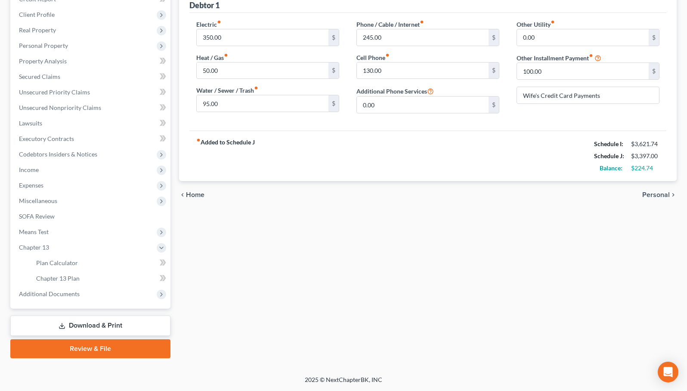
scroll to position [114, 0]
click at [75, 264] on span "Plan Calculator" at bounding box center [57, 262] width 42 height 7
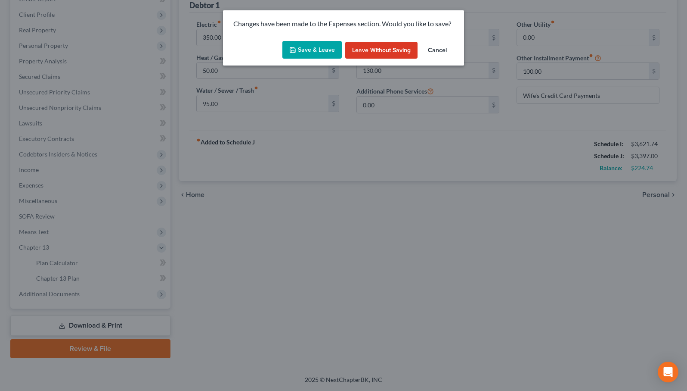
click at [314, 52] on button "Save & Leave" at bounding box center [311, 50] width 59 height 18
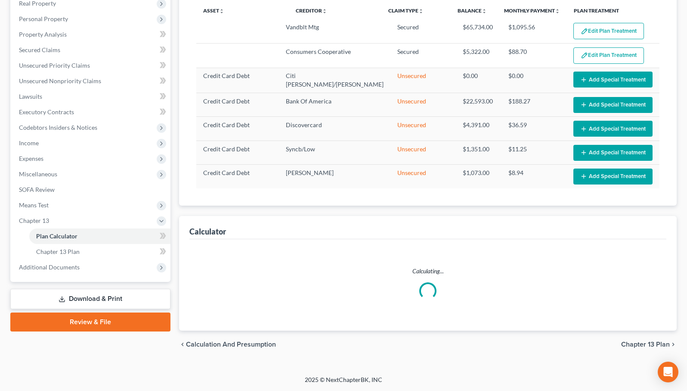
select select "59"
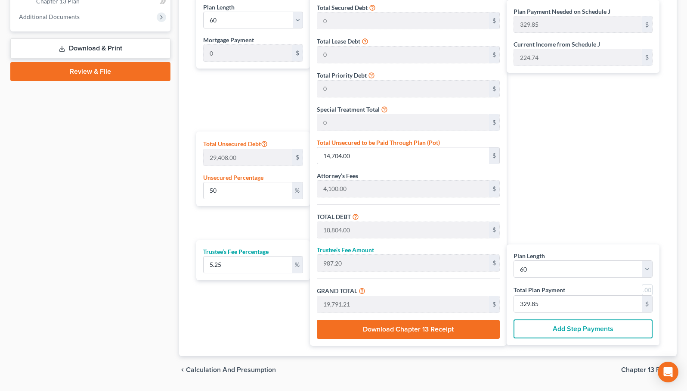
scroll to position [391, 0]
click at [223, 191] on input "50" at bounding box center [248, 190] width 88 height 16
type input "3"
type input "882.24"
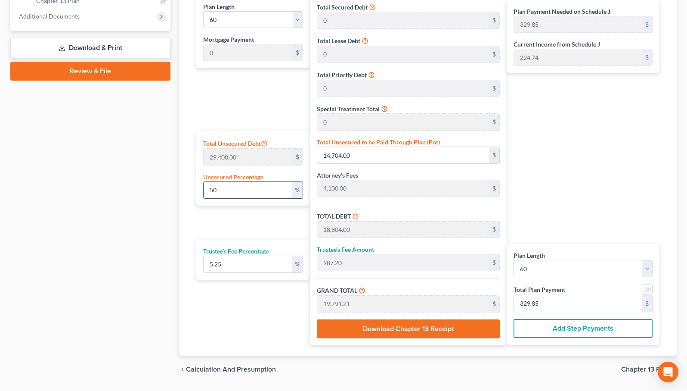
type input "4,982.24"
type input "261.56"
type input "5,243.80"
type input "87.39"
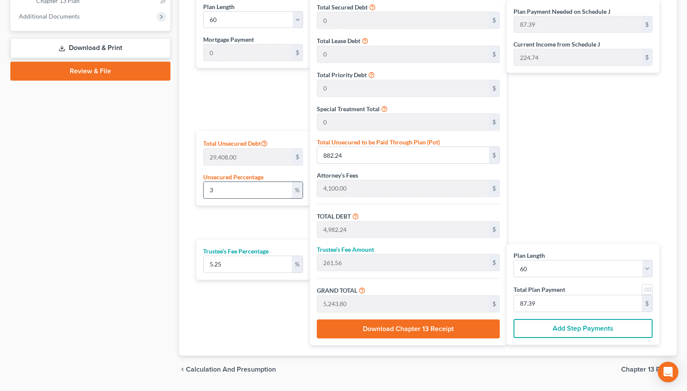
type input "35"
type input "10,292.80"
type input "14,392.80"
type input "755.62"
type input "15,148.42"
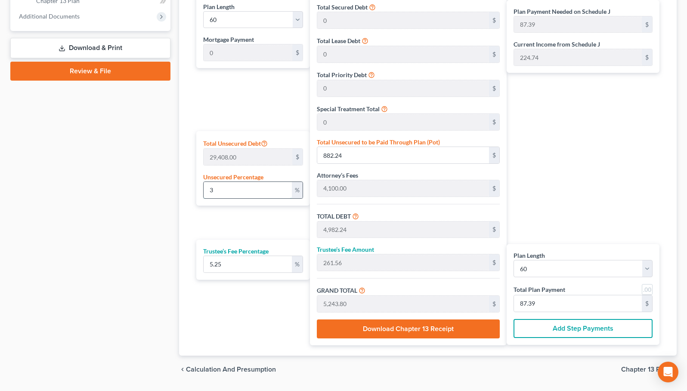
type input "252.47"
type input "3"
type input "882.24"
type input "4,982.24"
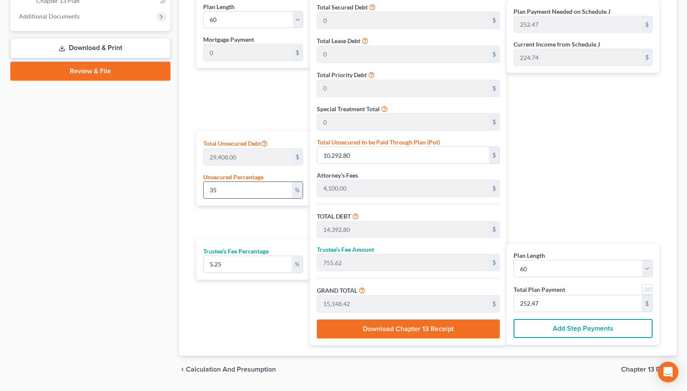
type input "261.56"
type input "5,243.80"
type input "87.39"
type input "4,100.00"
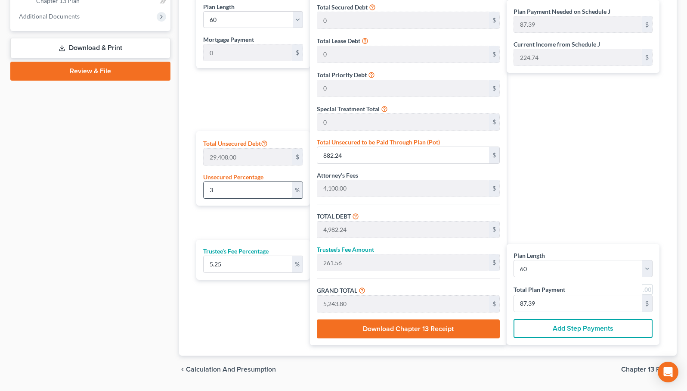
type input "215.25"
type input "4,315.25"
type input "71.92"
type input "3"
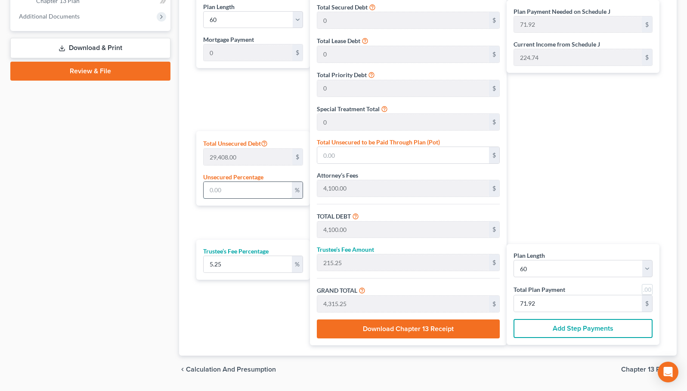
type input "882.24"
type input "4,982.24"
type input "261.56"
type input "5,243.80"
type input "87.39"
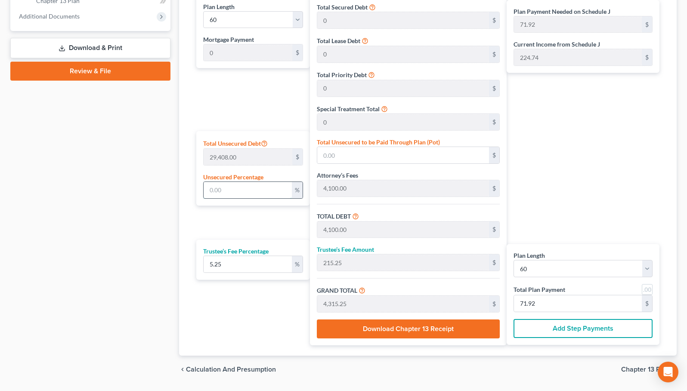
type input "87.39"
type input "30"
type input "8,822.40"
type input "12,922.40"
type input "678.42"
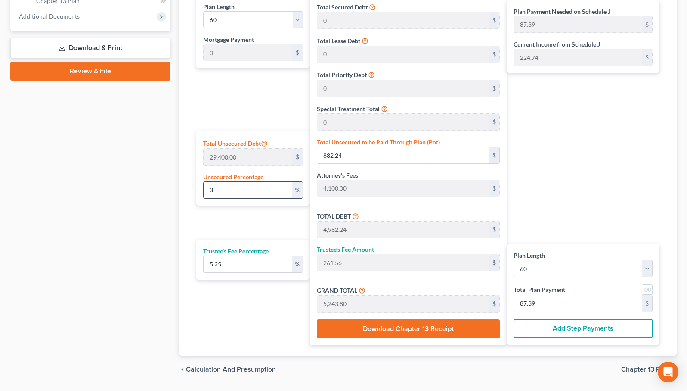
type input "13,600.82"
type input "226.68"
type input "3"
type input "882.24"
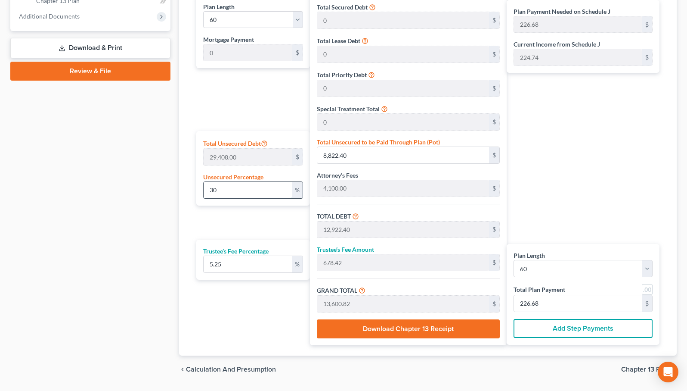
type input "4,982.24"
type input "261.56"
type input "5,243.80"
type input "87.39"
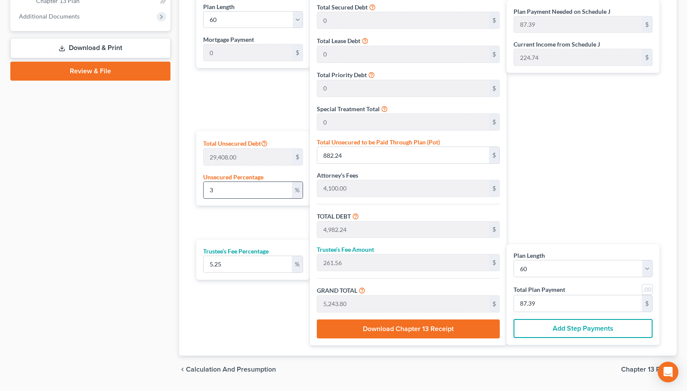
type input "4,100.00"
type input "215.25"
type input "4,315.25"
type input "71.92"
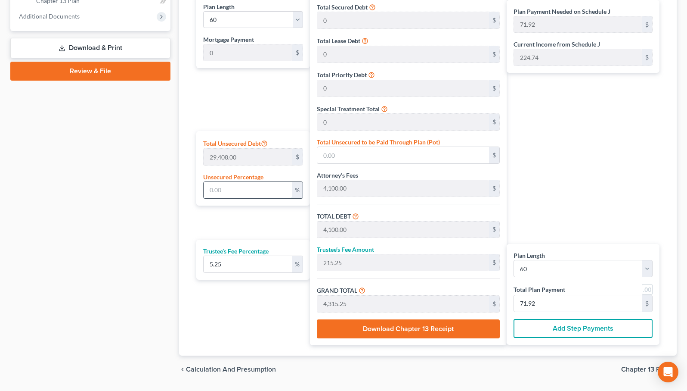
type input "2"
type input "588.16"
type input "4,688.16"
type input "246.12"
type input "4,934.28"
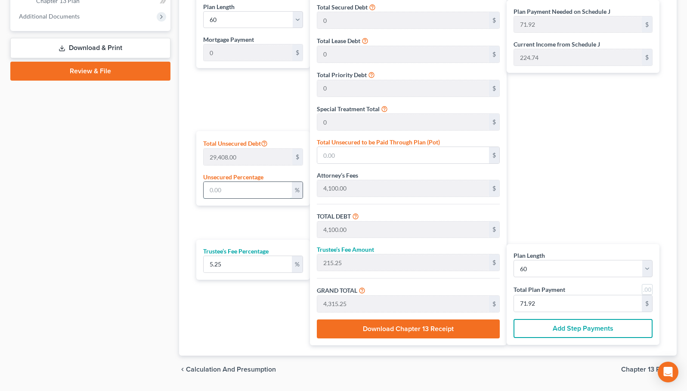
type input "82.23"
type input "28"
type input "8,234.24"
type input "12,334.24"
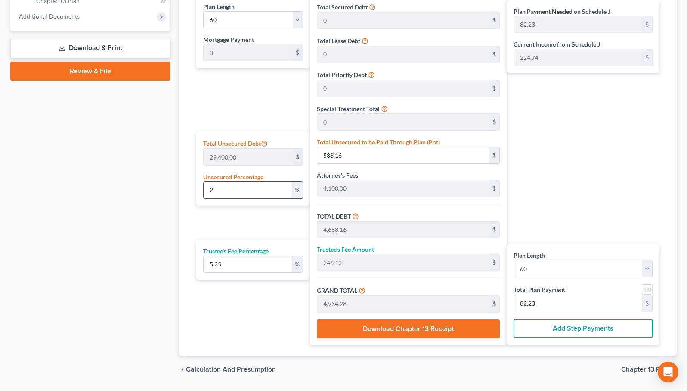
type input "647.54"
type input "12,981.78"
type input "216.36"
type input "28"
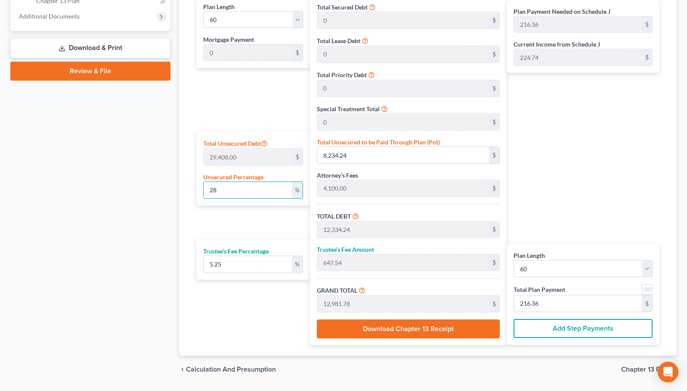
click at [649, 286] on link at bounding box center [647, 289] width 11 height 11
type input "216.00"
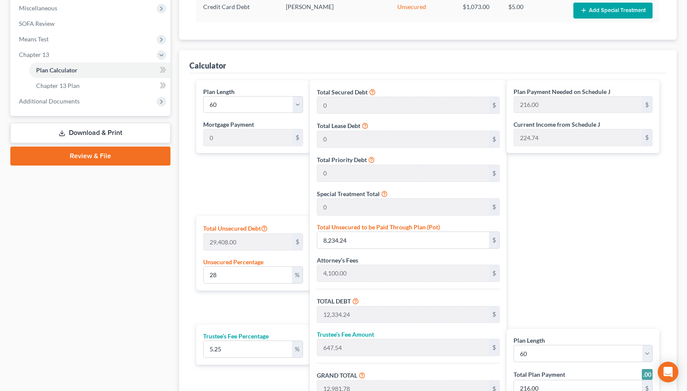
scroll to position [304, 0]
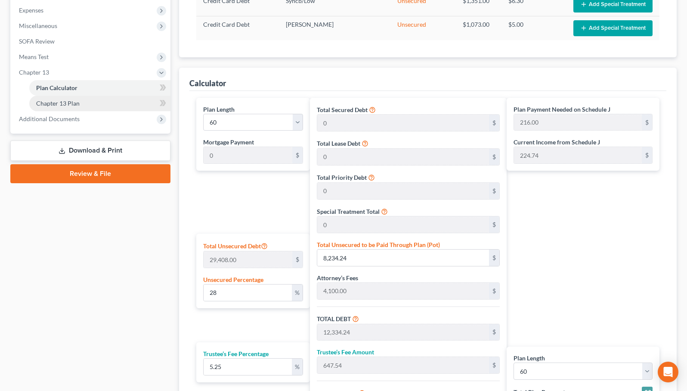
click at [96, 102] on link "Chapter 13 Plan" at bounding box center [99, 104] width 141 height 16
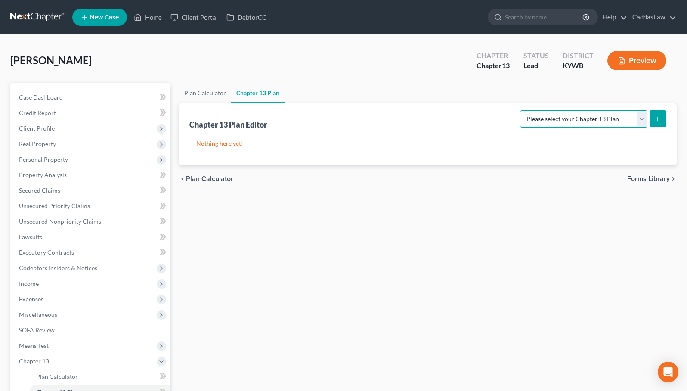
select select "0"
click at [662, 117] on button "submit" at bounding box center [658, 118] width 17 height 17
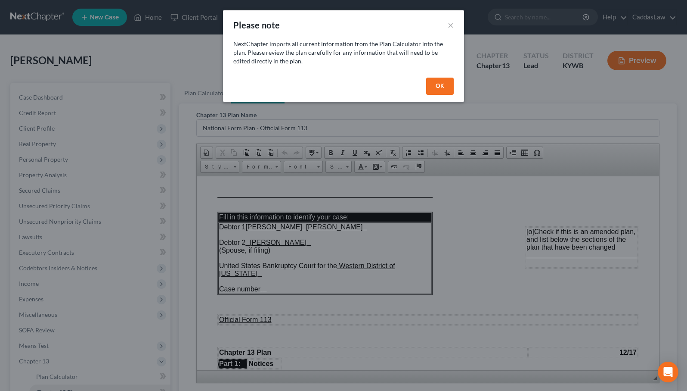
click at [435, 83] on button "OK" at bounding box center [440, 86] width 28 height 17
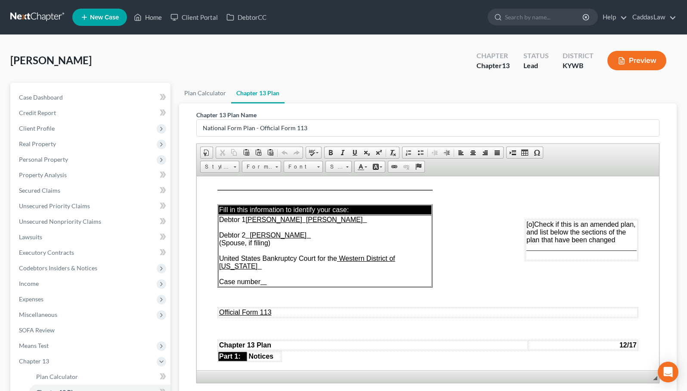
scroll to position [9, 0]
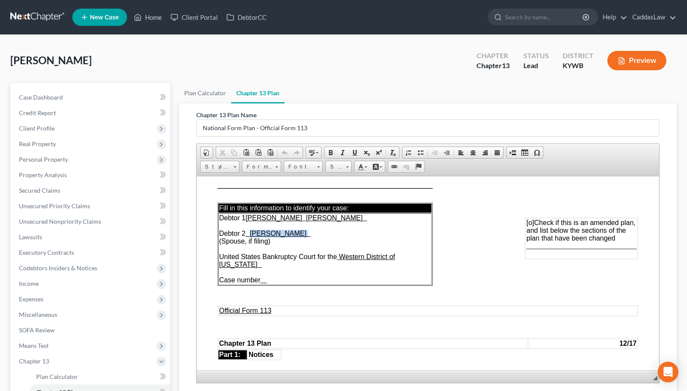
drag, startPoint x: 294, startPoint y: 233, endPoint x: 259, endPoint y: 232, distance: 34.9
click at [259, 232] on span "Debtor 1 [PERSON_NAME] [PERSON_NAME] Debtor 2 [PERSON_NAME] (Spouse, if filing)…" at bounding box center [307, 248] width 176 height 69
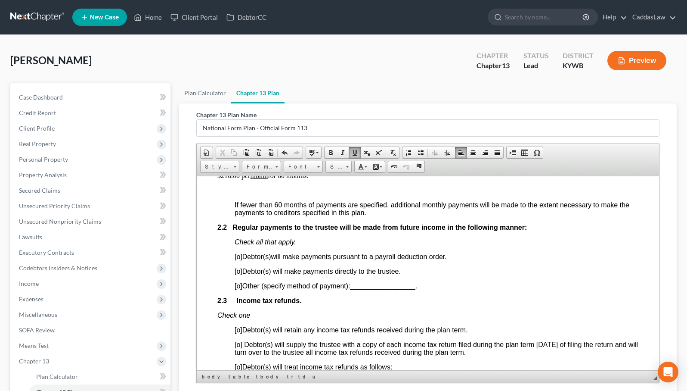
scroll to position [537, 0]
click at [241, 270] on span "[o]" at bounding box center [239, 269] width 8 height 7
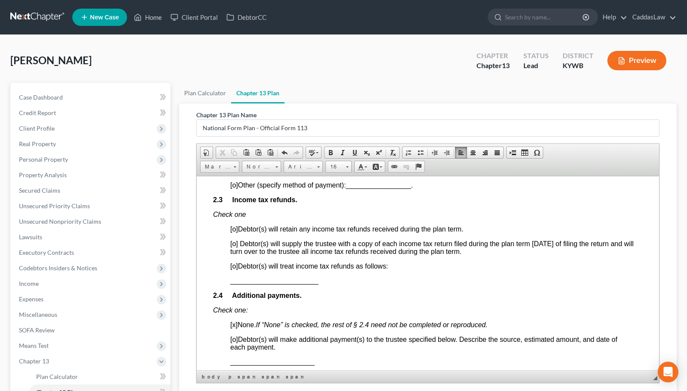
scroll to position [638, 4]
click at [236, 242] on span "[o]" at bounding box center [234, 242] width 8 height 7
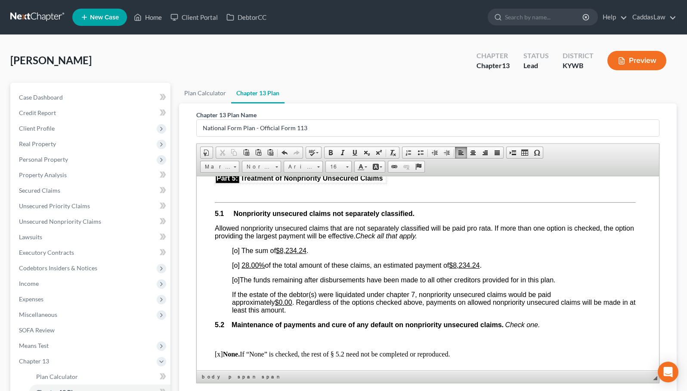
scroll to position [1609, 3]
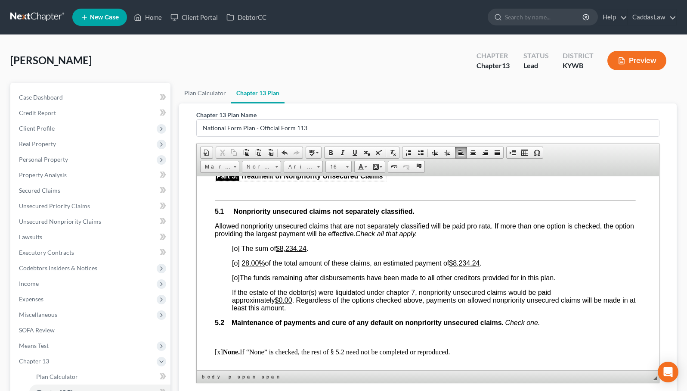
click at [238, 247] on span "[o]" at bounding box center [236, 247] width 8 height 7
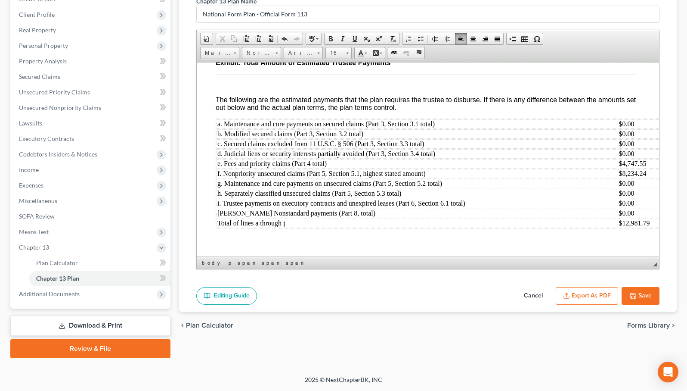
scroll to position [114, 0]
click at [644, 296] on button "Save" at bounding box center [641, 296] width 38 height 18
select select "0"
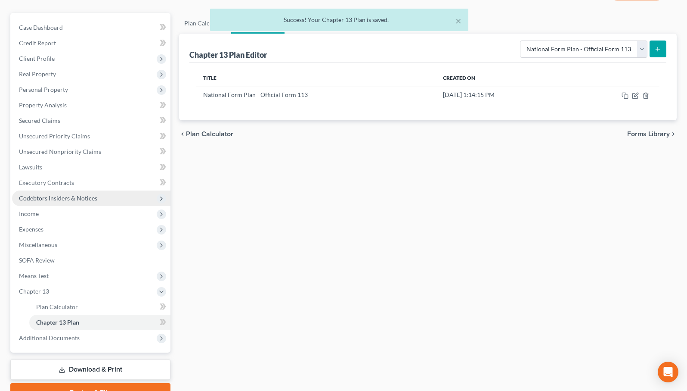
scroll to position [112, 0]
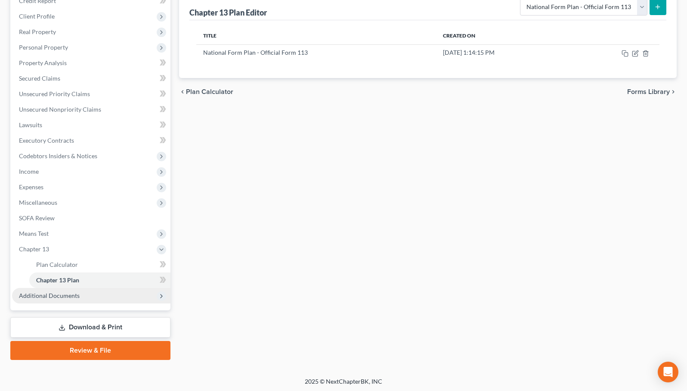
click at [61, 296] on span "Additional Documents" at bounding box center [49, 295] width 61 height 7
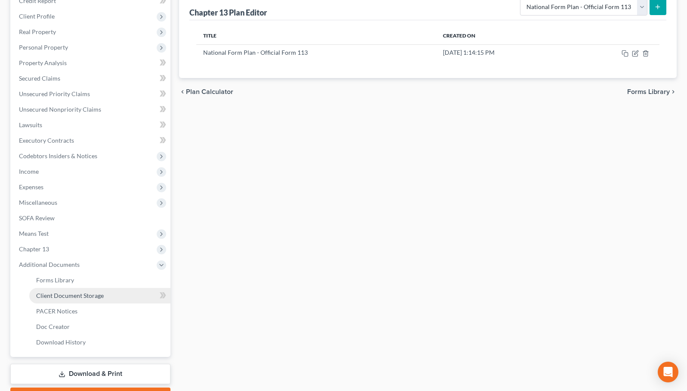
click at [76, 299] on link "Client Document Storage" at bounding box center [99, 296] width 141 height 16
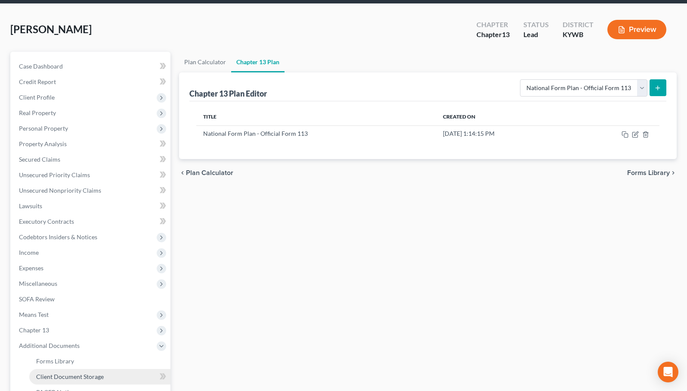
scroll to position [1, 0]
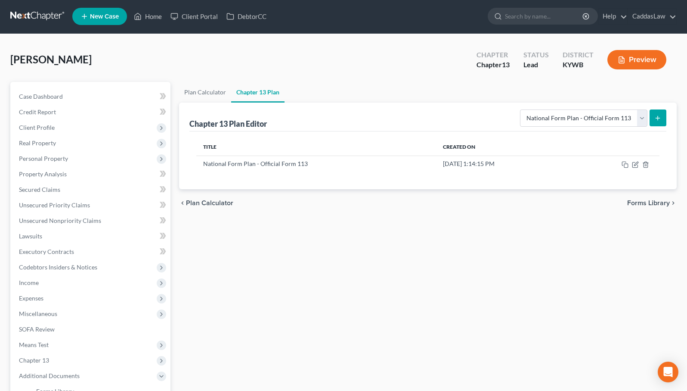
select select "7"
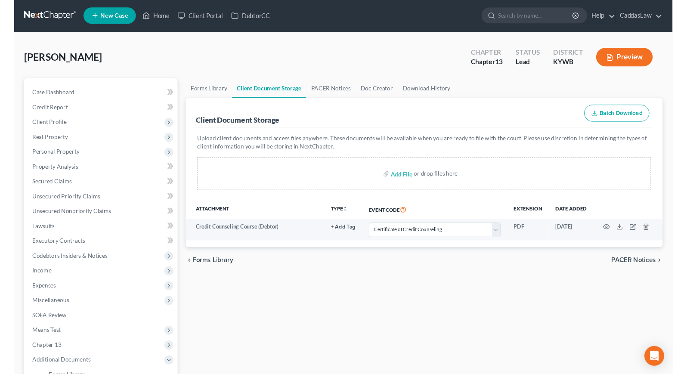
scroll to position [0, 0]
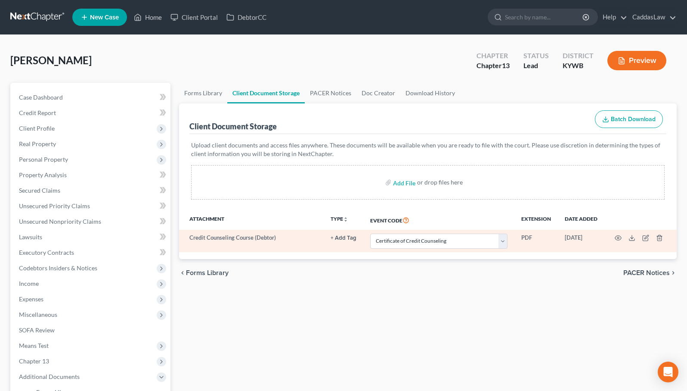
click at [250, 237] on td "Credit Counseling Course (Debtor)" at bounding box center [251, 241] width 145 height 22
click at [203, 235] on td "Credit Counseling Course (Debtor)" at bounding box center [251, 241] width 145 height 22
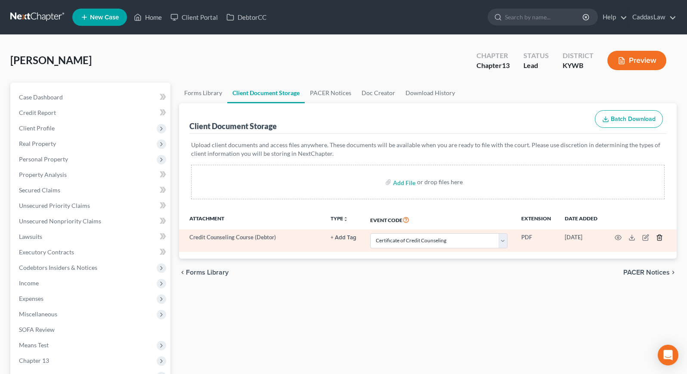
click at [658, 237] on icon "button" at bounding box center [660, 238] width 4 height 6
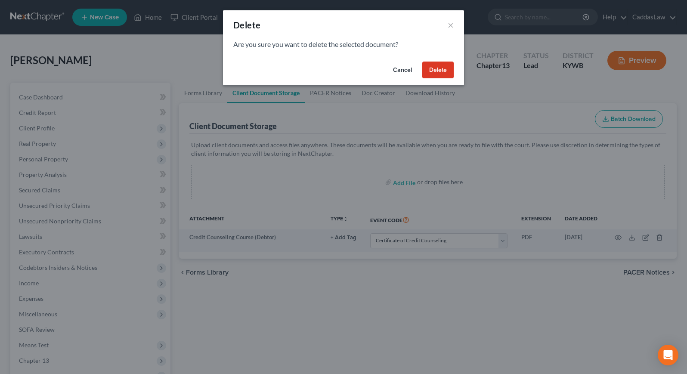
click at [438, 70] on button "Delete" at bounding box center [437, 70] width 31 height 17
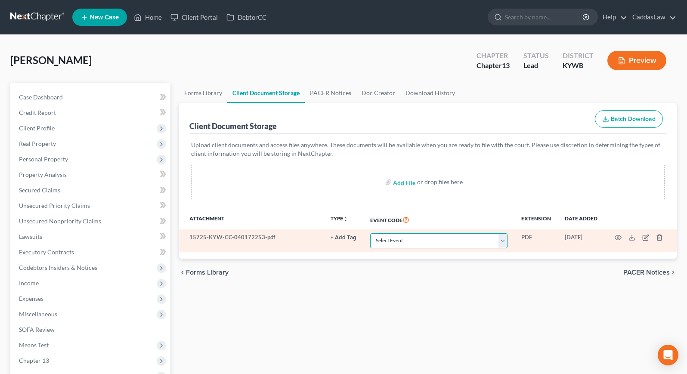
select select "7"
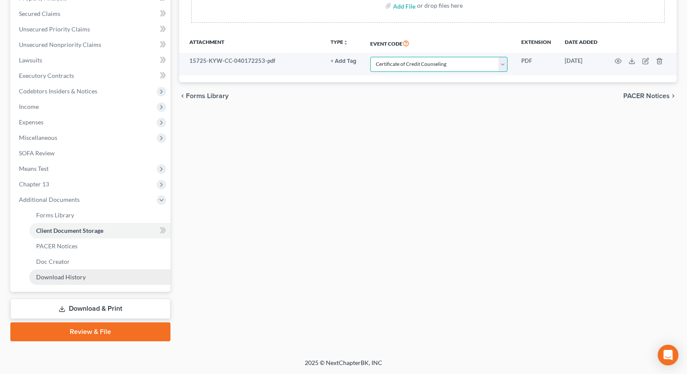
scroll to position [177, 0]
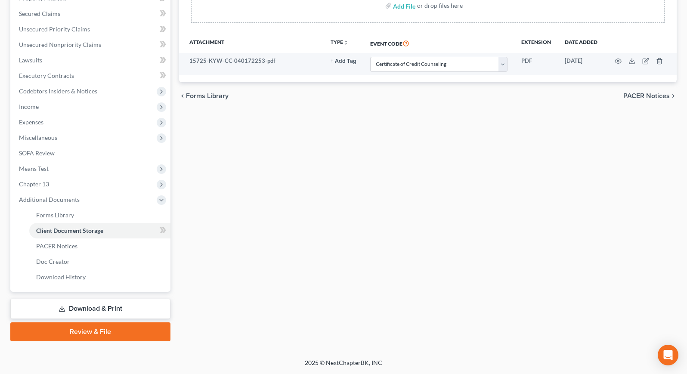
click at [94, 329] on link "Review & File" at bounding box center [90, 332] width 160 height 19
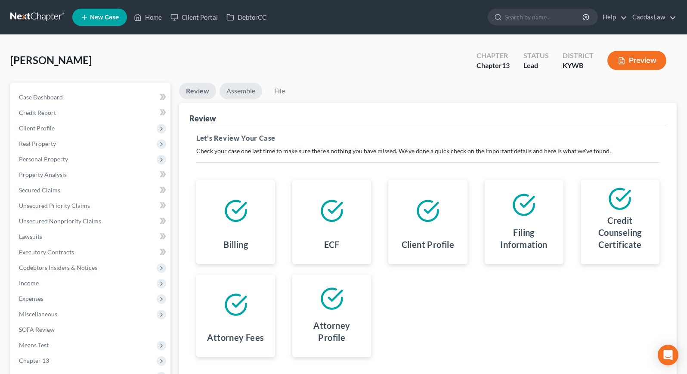
click at [231, 88] on link "Assemble" at bounding box center [241, 91] width 43 height 17
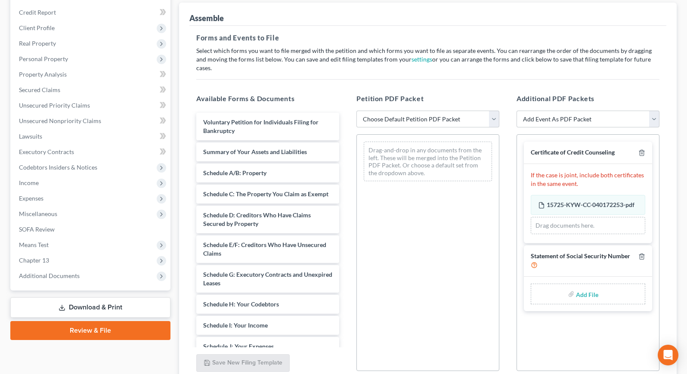
scroll to position [106, 0]
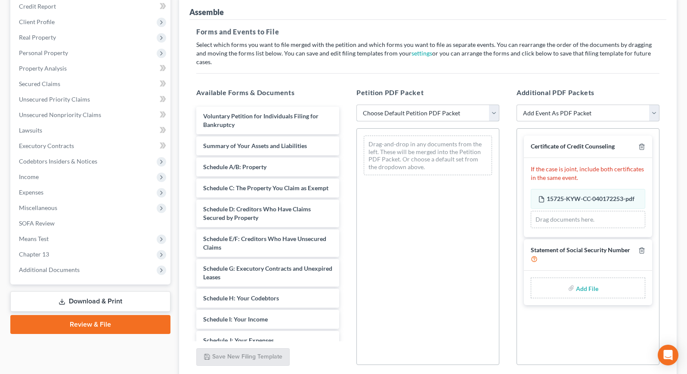
select select "1"
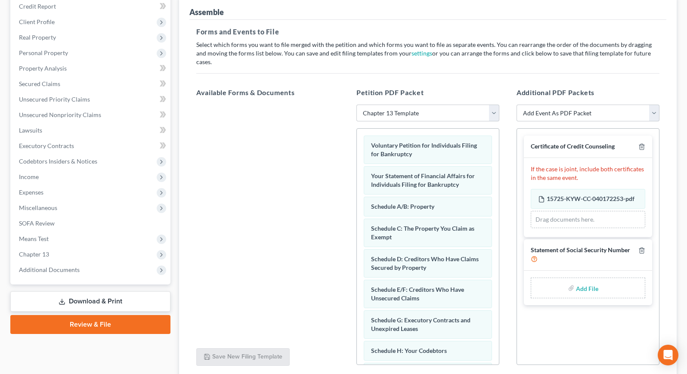
click at [595, 280] on input "file" at bounding box center [586, 288] width 21 height 16
type input "C:\fakepath\form_b121-92.pdf"
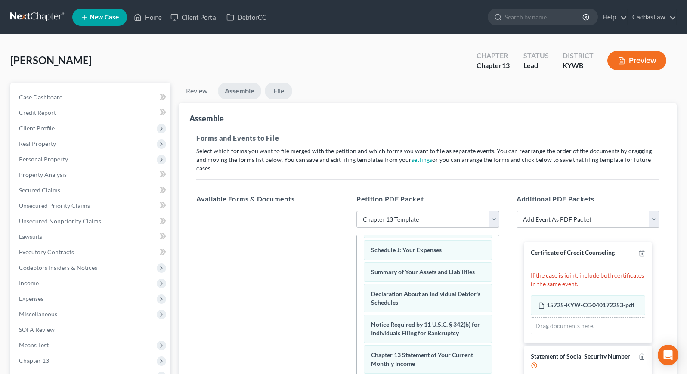
scroll to position [0, 0]
click at [283, 89] on link "File" at bounding box center [279, 91] width 28 height 17
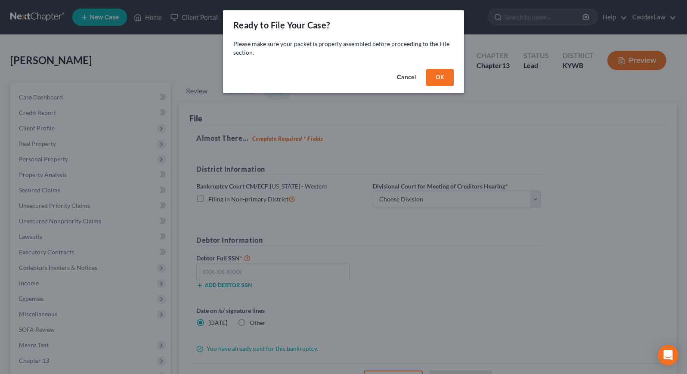
click at [450, 77] on button "OK" at bounding box center [440, 77] width 28 height 17
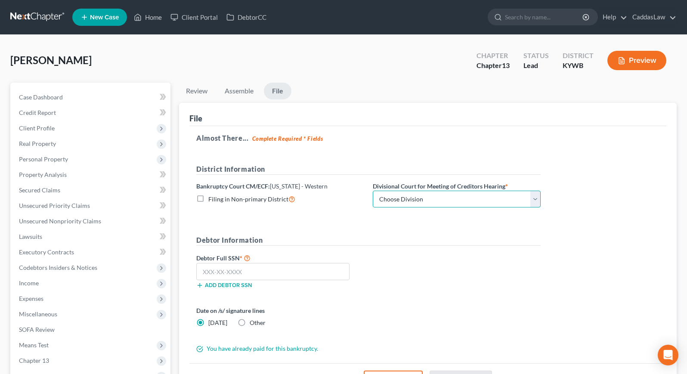
select select "3"
click at [268, 269] on input "text" at bounding box center [272, 271] width 153 height 17
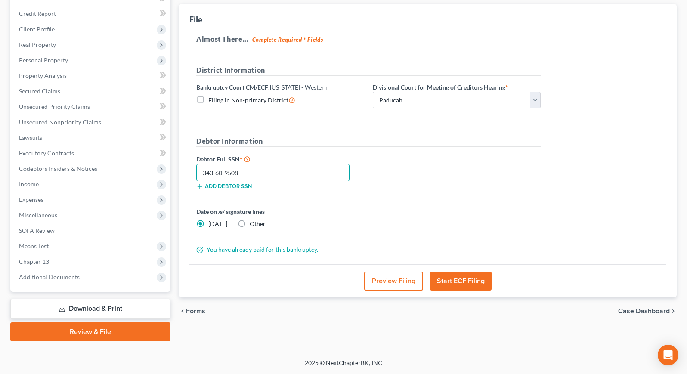
scroll to position [99, 0]
type input "343-60-9508"
click at [466, 278] on button "Start ECF Filing" at bounding box center [461, 281] width 62 height 19
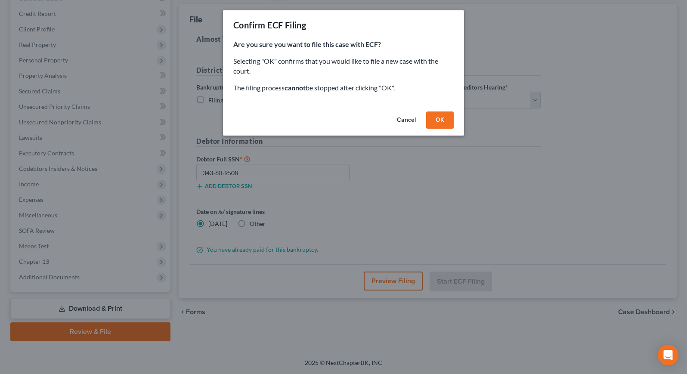
click at [442, 121] on button "OK" at bounding box center [440, 120] width 28 height 17
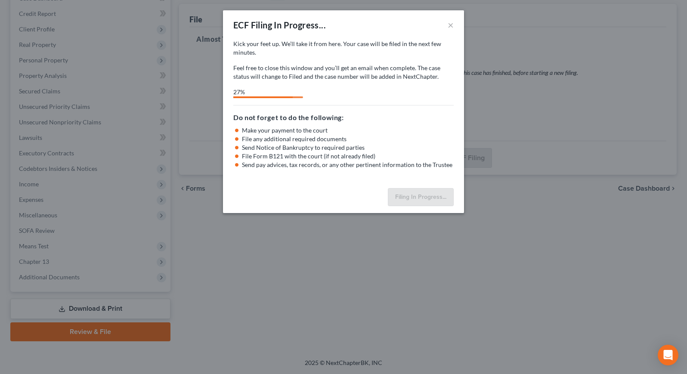
select select "3"
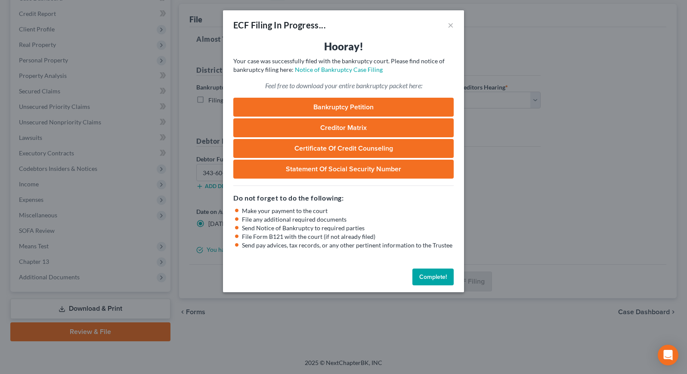
click at [444, 278] on button "Complete!" at bounding box center [433, 277] width 41 height 17
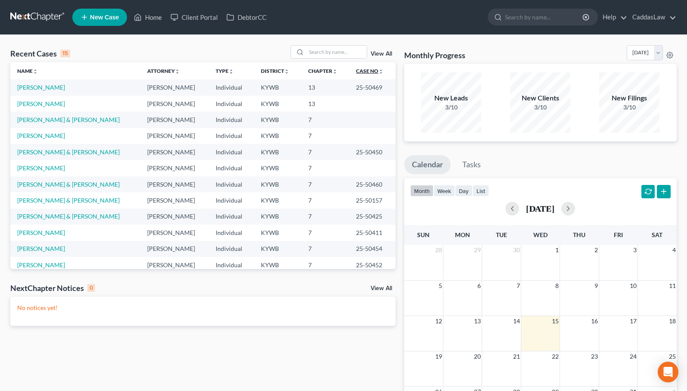
click at [379, 69] on icon "unfold_more" at bounding box center [381, 71] width 5 height 5
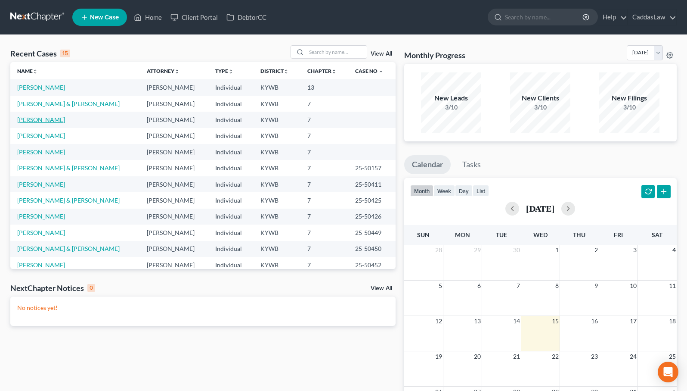
click at [34, 119] on link "[PERSON_NAME]" at bounding box center [41, 119] width 48 height 7
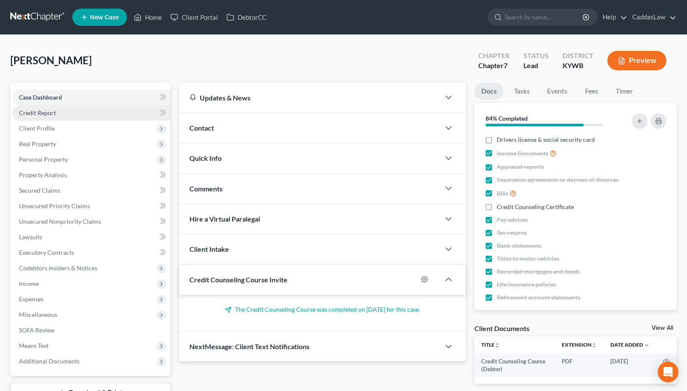
click at [76, 109] on link "Credit Report" at bounding box center [91, 113] width 158 height 16
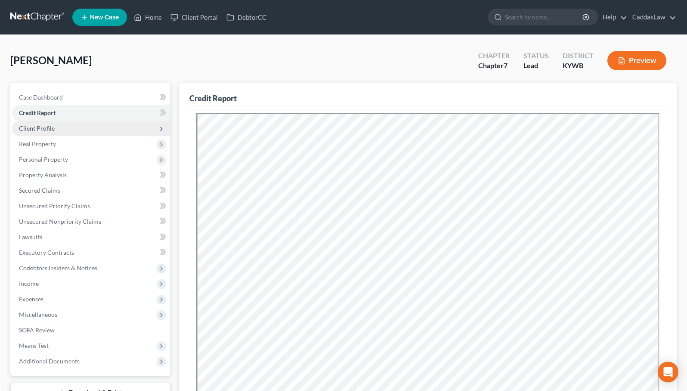
click at [74, 129] on span "Client Profile" at bounding box center [91, 129] width 158 height 16
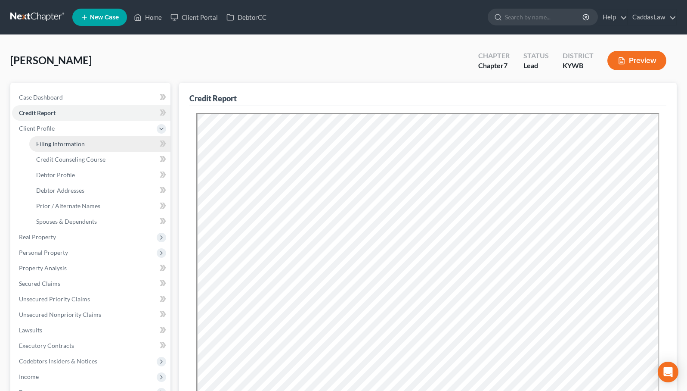
click at [106, 142] on link "Filing Information" at bounding box center [99, 144] width 141 height 16
select select "1"
select select "0"
select select "33"
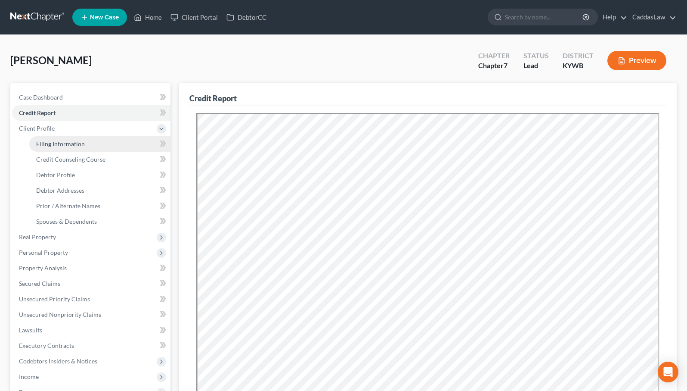
select select "0"
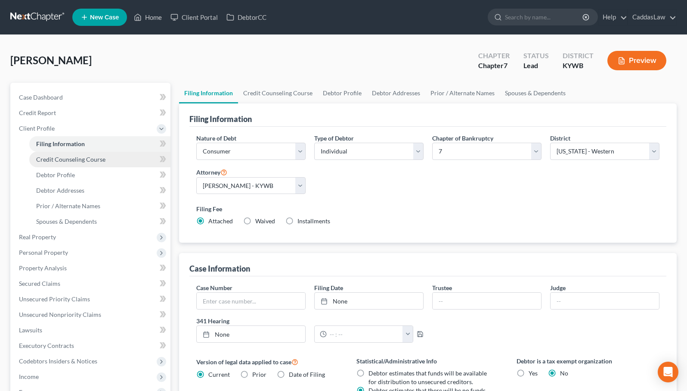
click at [109, 158] on link "Credit Counseling Course" at bounding box center [99, 160] width 141 height 16
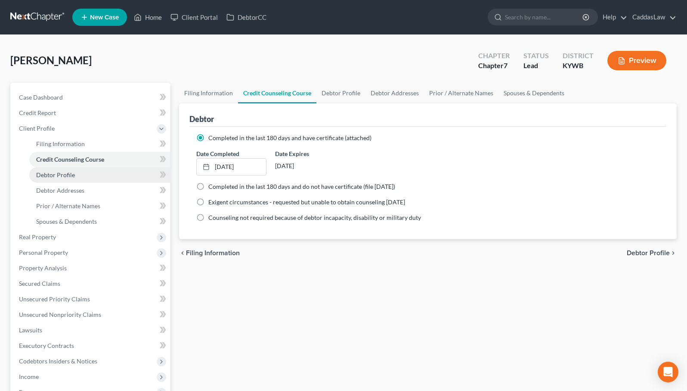
click at [114, 171] on link "Debtor Profile" at bounding box center [99, 175] width 141 height 16
select select "1"
select select "8"
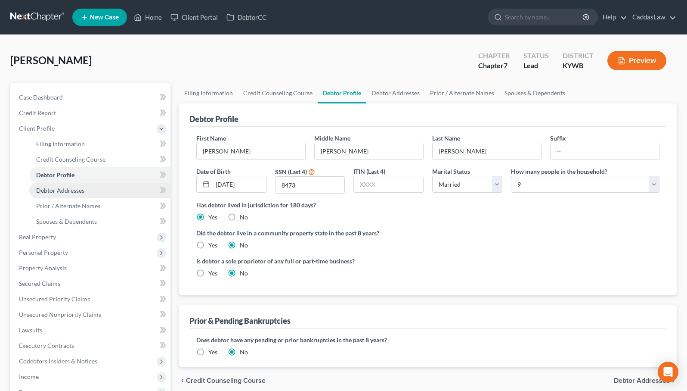
click at [106, 189] on link "Debtor Addresses" at bounding box center [99, 191] width 141 height 16
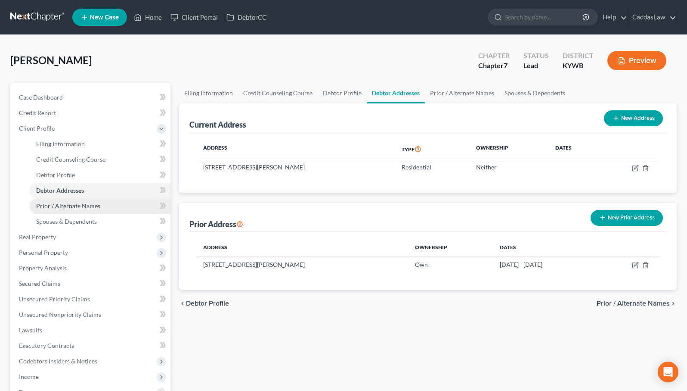
click at [106, 203] on link "Prior / Alternate Names" at bounding box center [99, 206] width 141 height 16
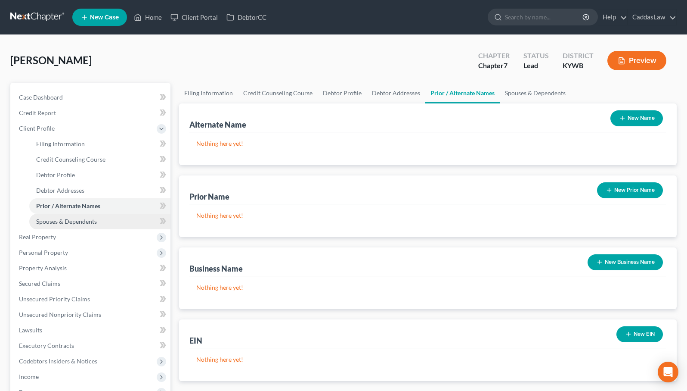
click at [106, 218] on link "Spouses & Dependents" at bounding box center [99, 222] width 141 height 16
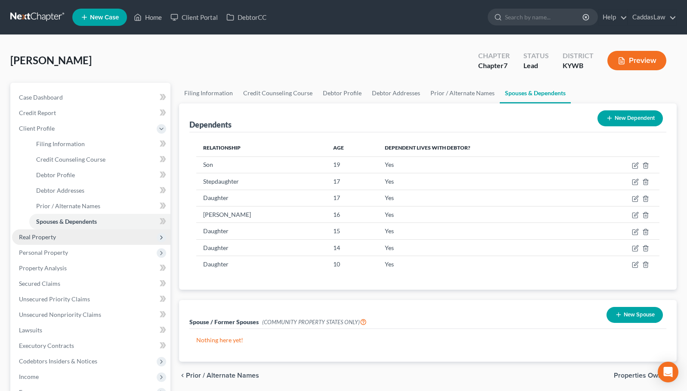
click at [74, 239] on span "Real Property" at bounding box center [91, 237] width 158 height 16
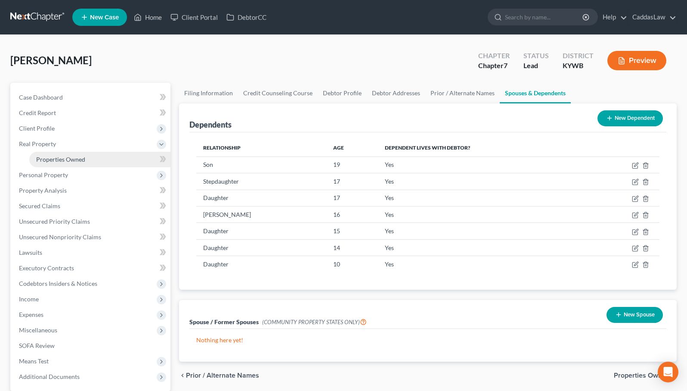
click at [62, 158] on span "Properties Owned" at bounding box center [60, 158] width 49 height 7
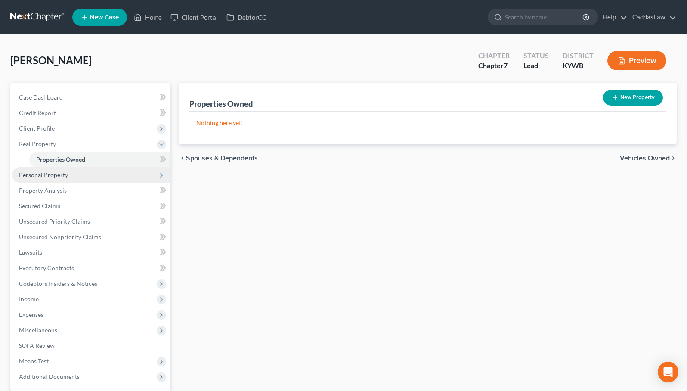
click at [63, 174] on span "Personal Property" at bounding box center [43, 174] width 49 height 7
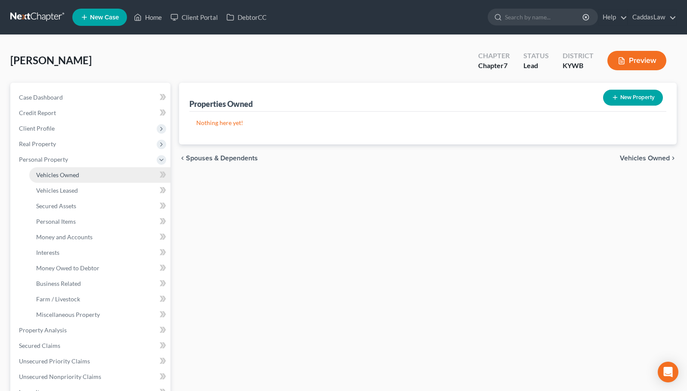
click at [63, 177] on span "Vehicles Owned" at bounding box center [57, 174] width 43 height 7
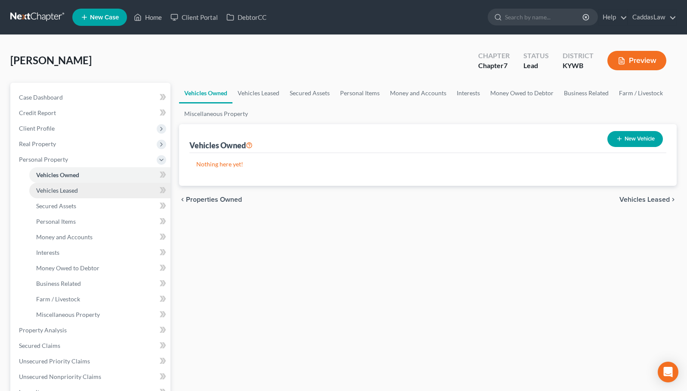
click at [63, 187] on span "Vehicles Leased" at bounding box center [57, 189] width 42 height 7
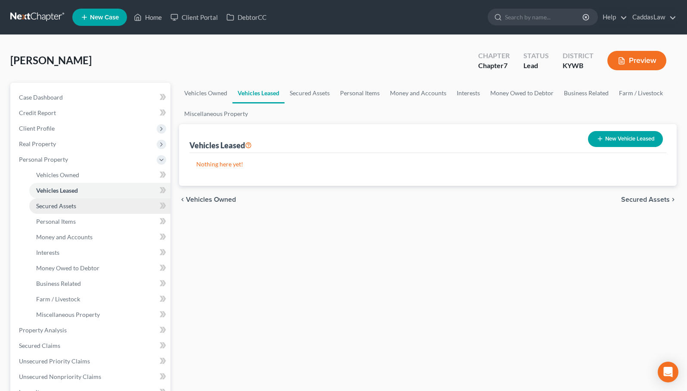
click at [64, 203] on span "Secured Assets" at bounding box center [56, 205] width 40 height 7
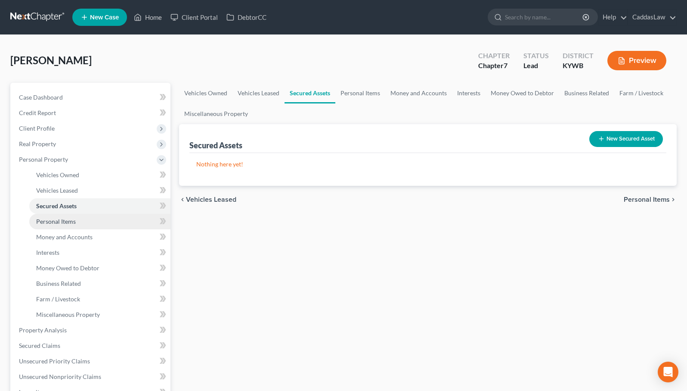
click at [64, 220] on span "Personal Items" at bounding box center [56, 220] width 40 height 7
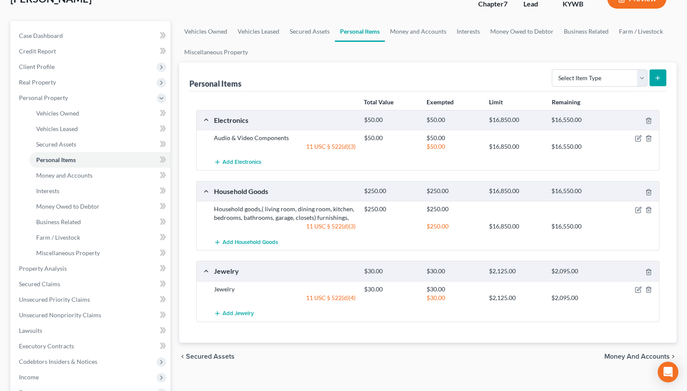
scroll to position [65, 0]
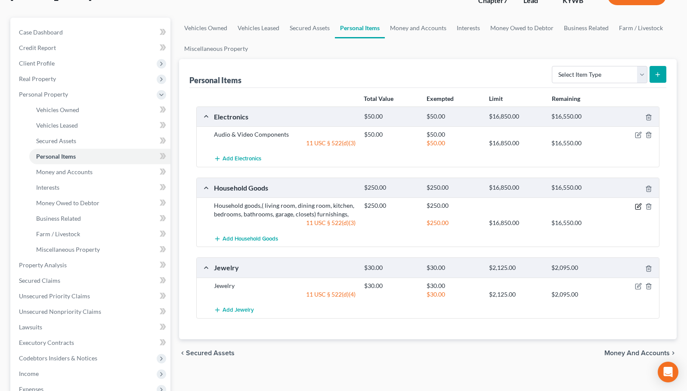
click at [639, 205] on icon "button" at bounding box center [638, 206] width 7 height 7
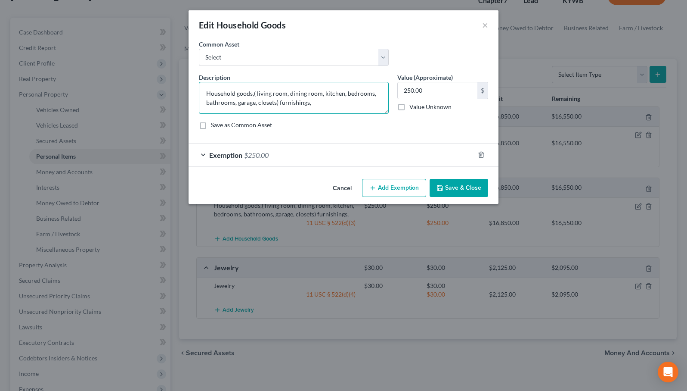
drag, startPoint x: 277, startPoint y: 102, endPoint x: 236, endPoint y: 94, distance: 41.4
click at [236, 94] on textarea "Household goods,( living room, dining room, kitchen, bedrooms, bathrooms, garag…" at bounding box center [294, 98] width 190 height 32
click at [279, 92] on textarea "Household furnishings," at bounding box center [294, 98] width 190 height 32
type textarea "Household furnishings"
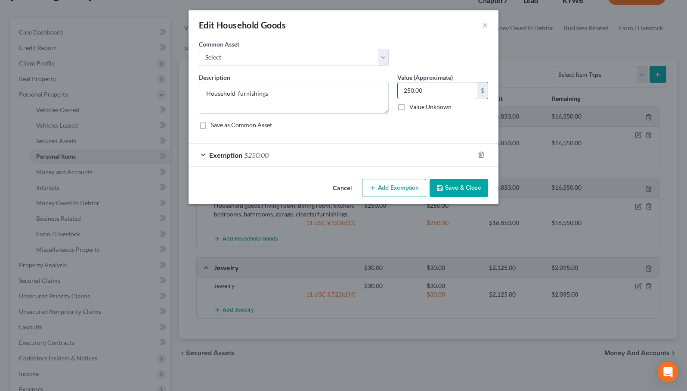
click at [431, 89] on input "250.00" at bounding box center [438, 90] width 80 height 16
type input "750.00"
click at [419, 155] on div "Exemption $250.00" at bounding box center [332, 154] width 286 height 23
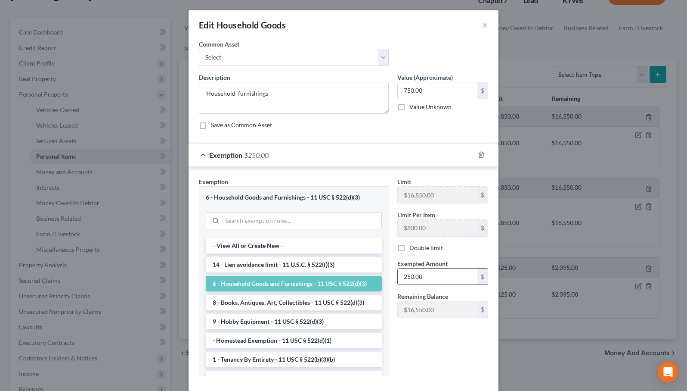
click at [421, 273] on input "250.00" at bounding box center [438, 276] width 80 height 16
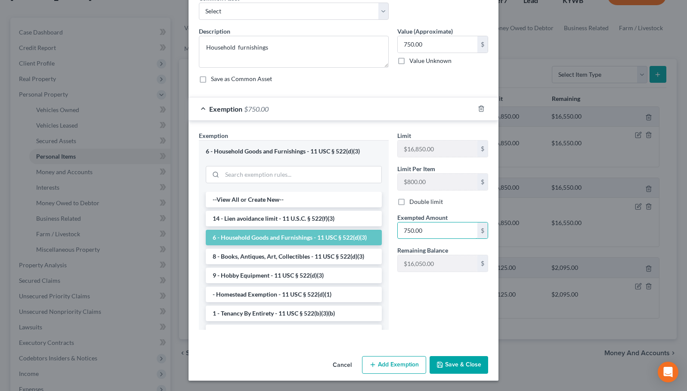
scroll to position [46, 0]
type input "750.00"
click at [463, 361] on button "Save & Close" at bounding box center [459, 365] width 59 height 18
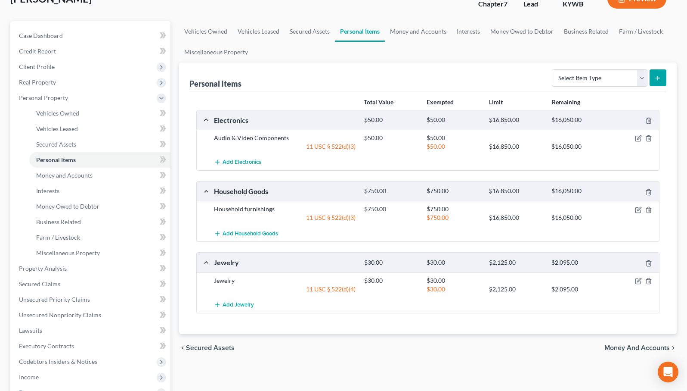
scroll to position [61, 0]
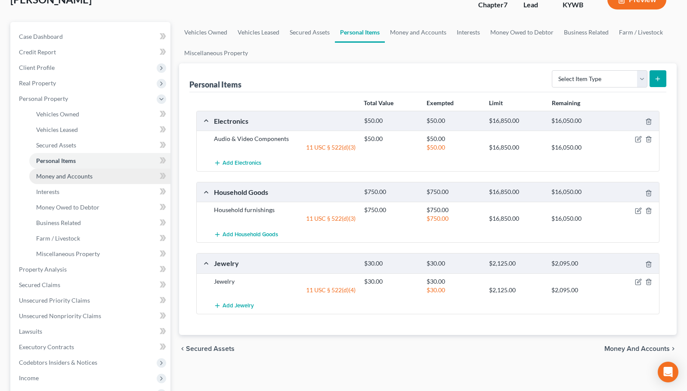
click at [98, 177] on link "Money and Accounts" at bounding box center [99, 176] width 141 height 16
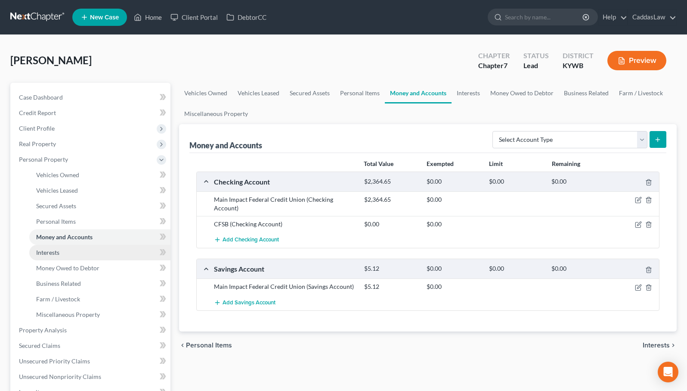
click at [82, 255] on link "Interests" at bounding box center [99, 253] width 141 height 16
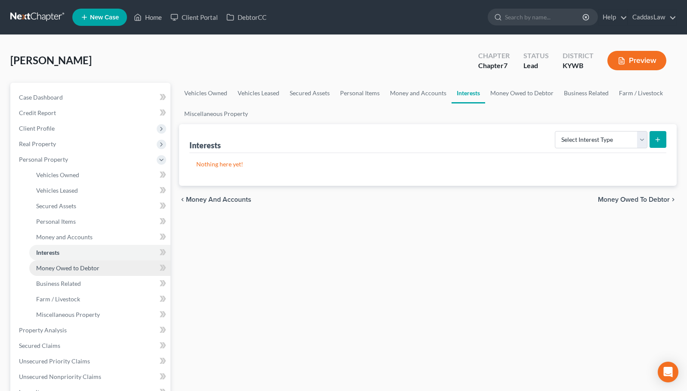
click at [73, 272] on link "Money Owed to Debtor" at bounding box center [99, 268] width 141 height 16
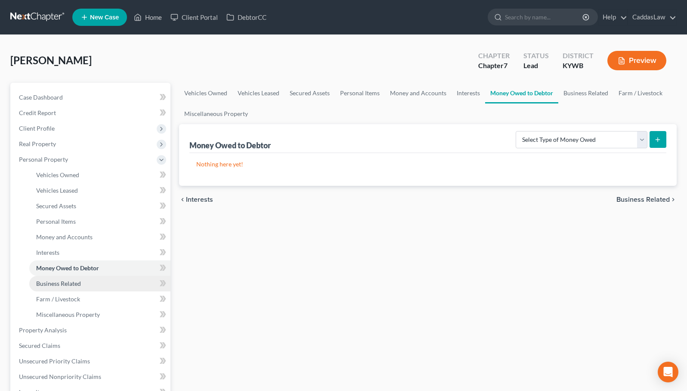
click at [71, 285] on span "Business Related" at bounding box center [58, 282] width 45 height 7
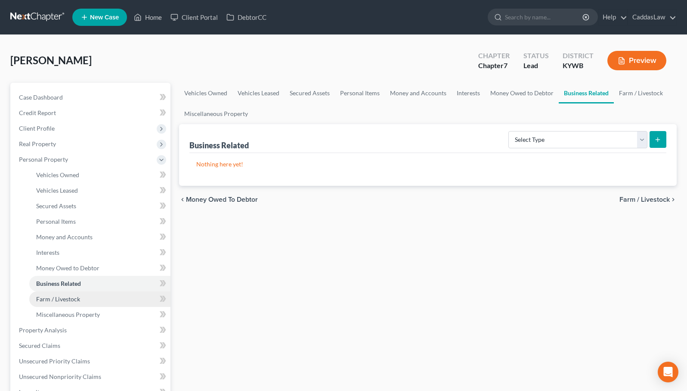
click at [71, 305] on link "Farm / Livestock" at bounding box center [99, 299] width 141 height 16
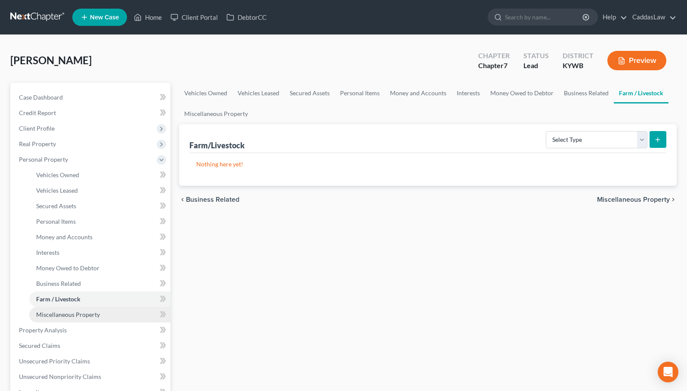
click at [69, 317] on span "Miscellaneous Property" at bounding box center [68, 313] width 64 height 7
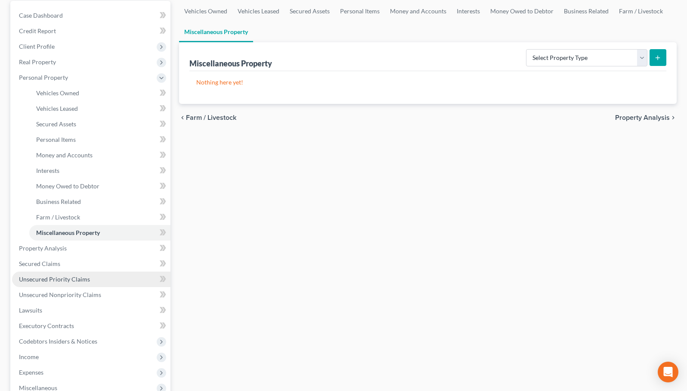
scroll to position [109, 0]
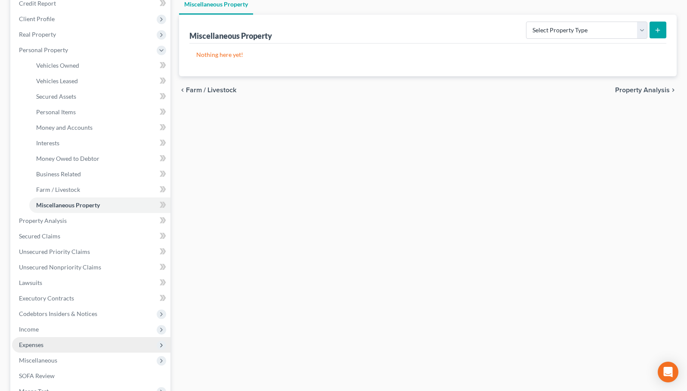
click at [43, 337] on span "Expenses" at bounding box center [91, 345] width 158 height 16
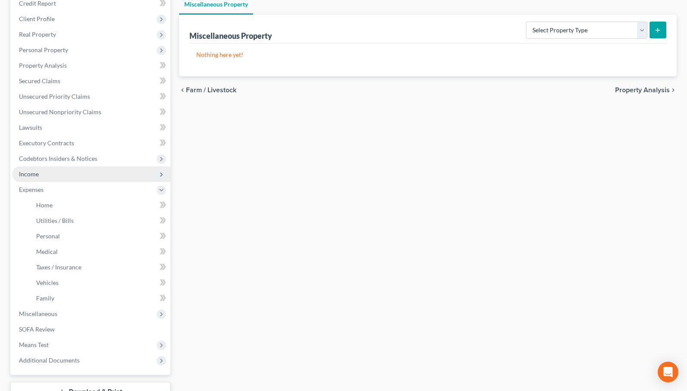
click at [36, 174] on span "Income" at bounding box center [29, 173] width 20 height 7
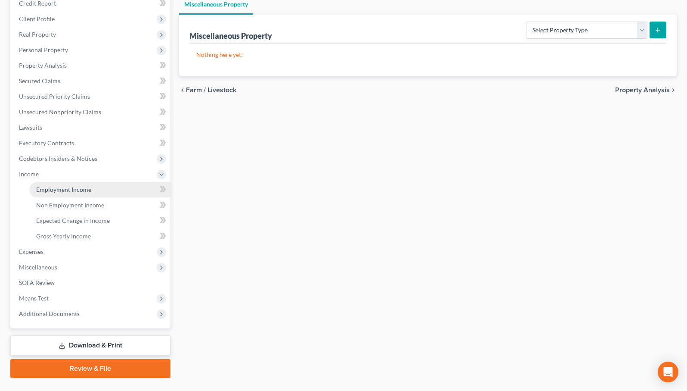
click at [52, 184] on link "Employment Income" at bounding box center [99, 190] width 141 height 16
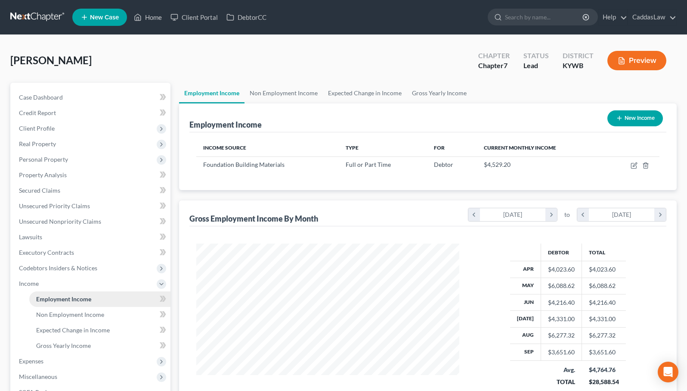
scroll to position [155, 280]
click at [549, 86] on ul "Employment Income Non Employment Income Expected Change in Income Gross Yearly …" at bounding box center [428, 93] width 498 height 21
